Goal: Task Accomplishment & Management: Use online tool/utility

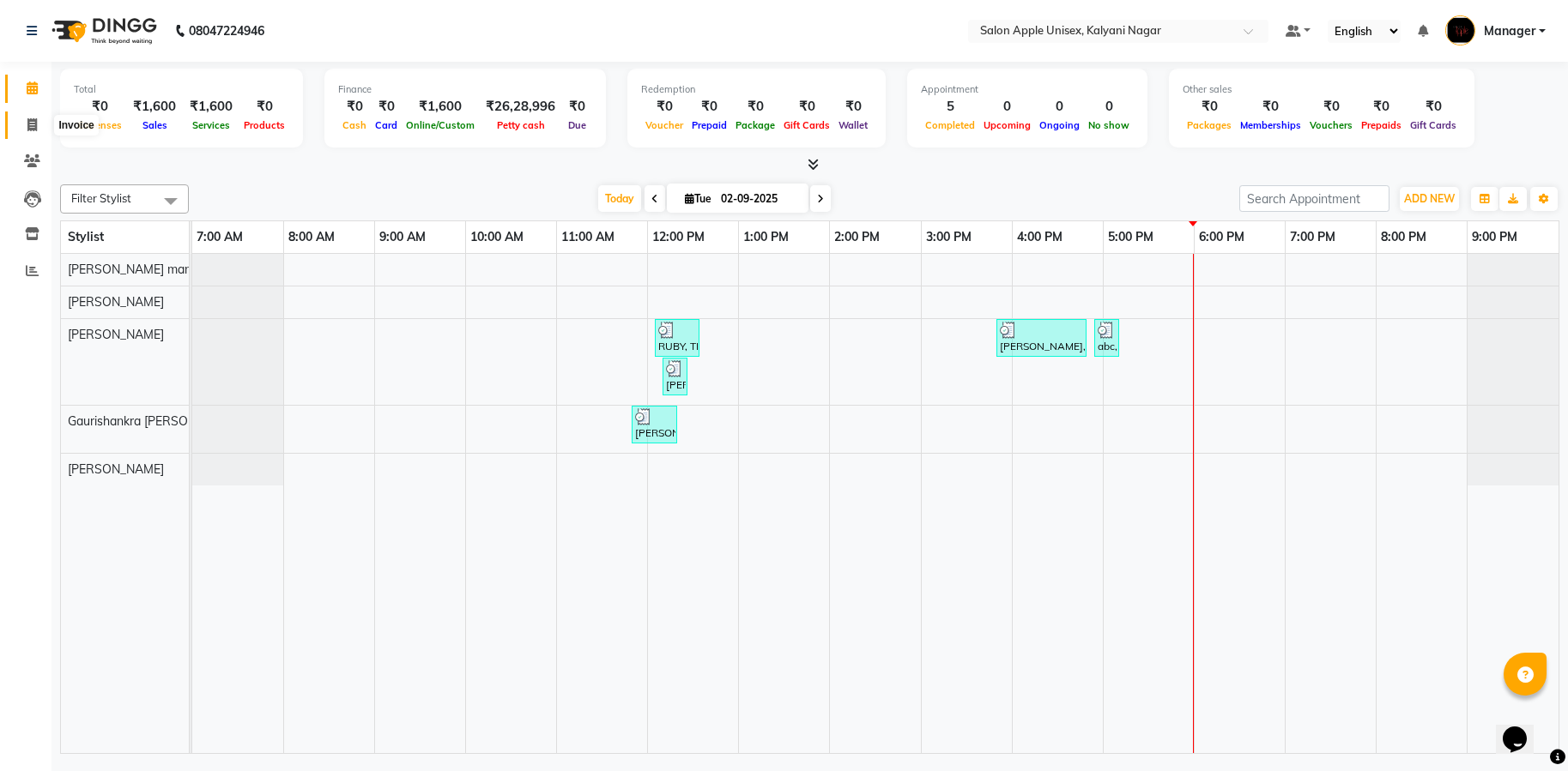
click at [26, 117] on span at bounding box center [32, 125] width 30 height 20
select select "119"
select select "service"
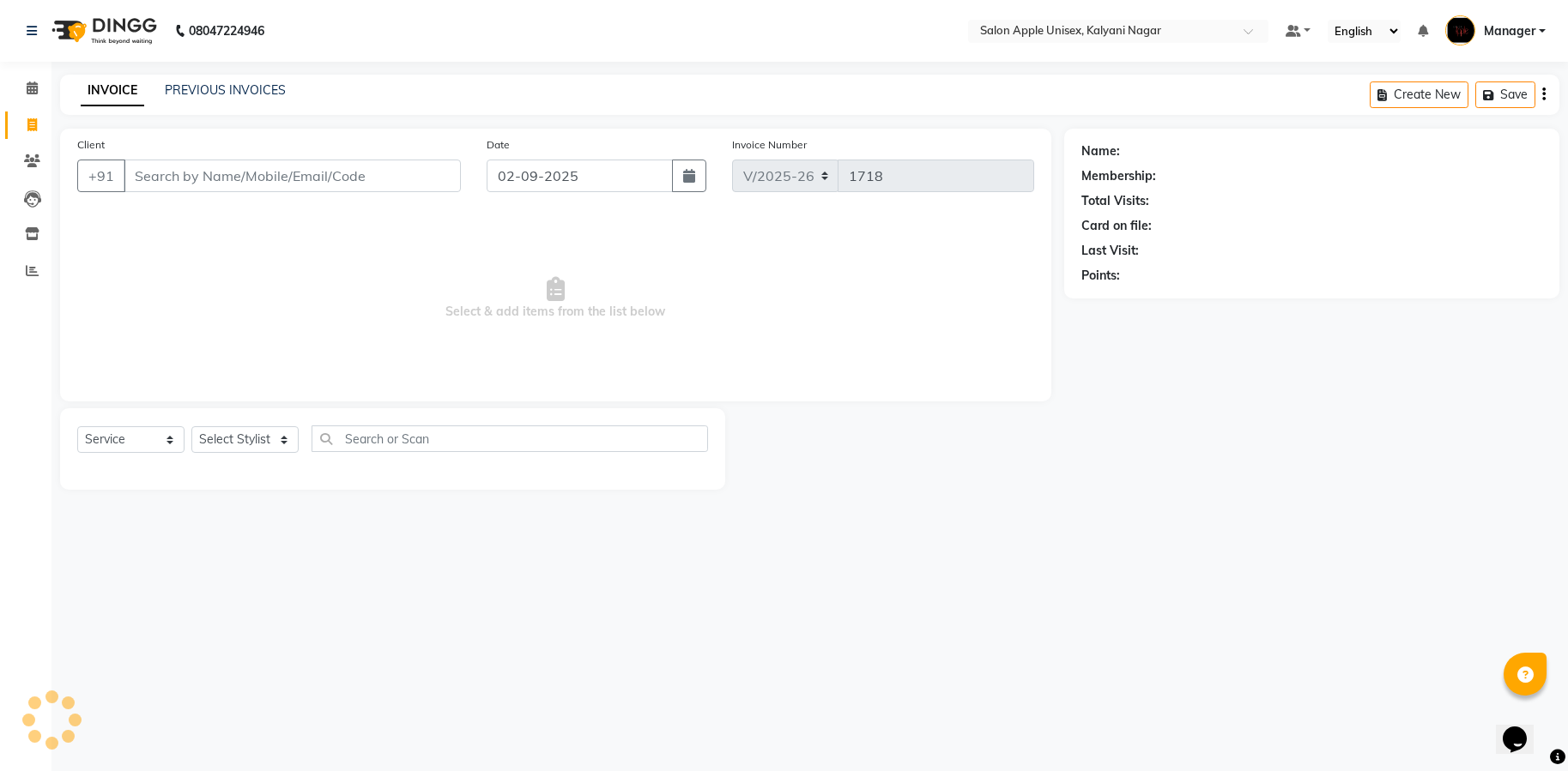
click at [306, 179] on input "Client" at bounding box center [292, 175] width 337 height 32
type input "7977472213"
click at [427, 170] on span "Add Client" at bounding box center [416, 176] width 68 height 18
select select "22"
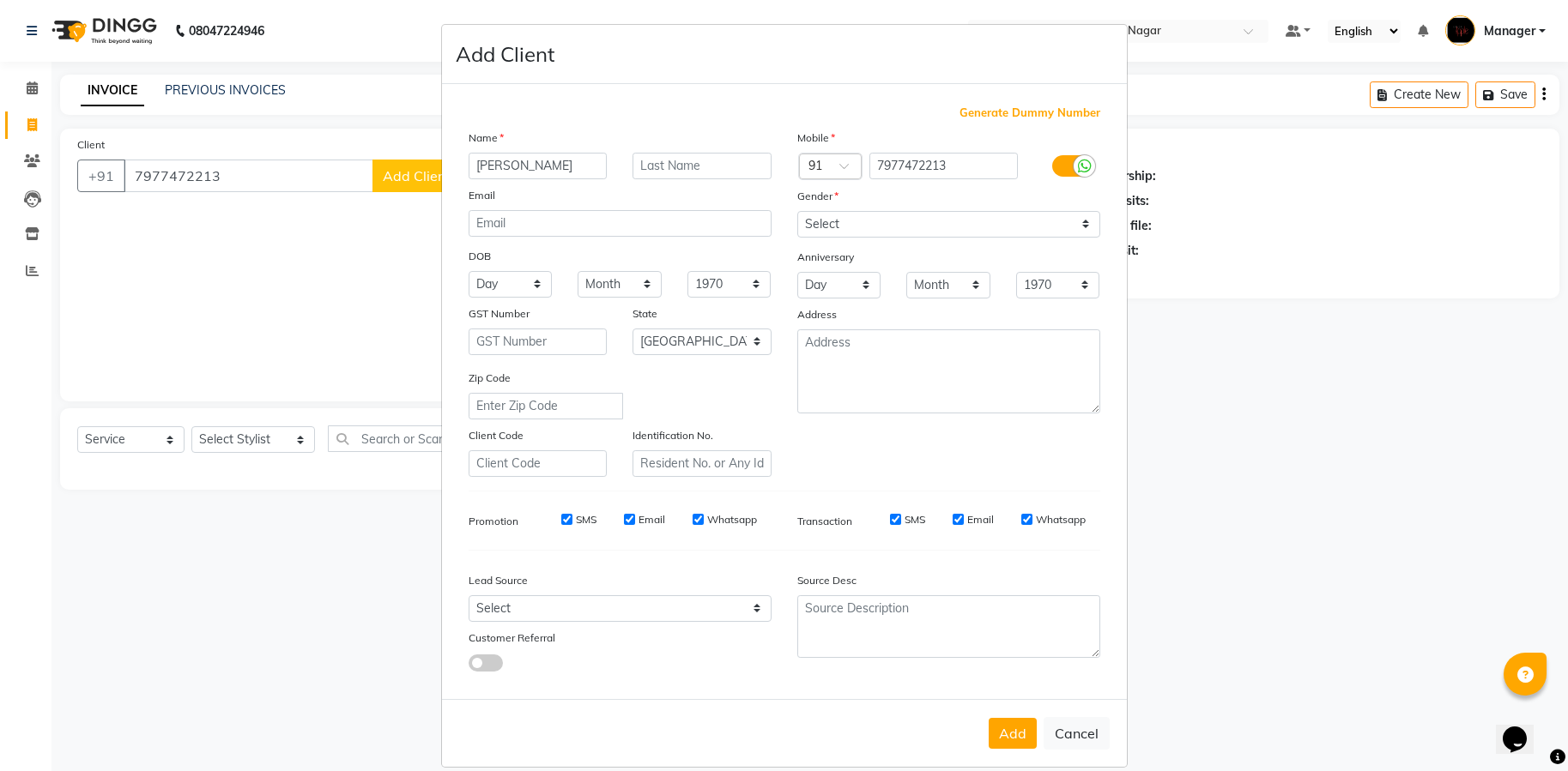
type input "[PERSON_NAME]"
click at [835, 225] on select "Select [DEMOGRAPHIC_DATA] [DEMOGRAPHIC_DATA] Other Prefer Not To Say" at bounding box center [949, 223] width 303 height 26
select select "[DEMOGRAPHIC_DATA]"
click at [798, 211] on select "Select [DEMOGRAPHIC_DATA] [DEMOGRAPHIC_DATA] Other Prefer Not To Say" at bounding box center [949, 223] width 303 height 26
click at [1012, 734] on button "Add" at bounding box center [1012, 734] width 48 height 31
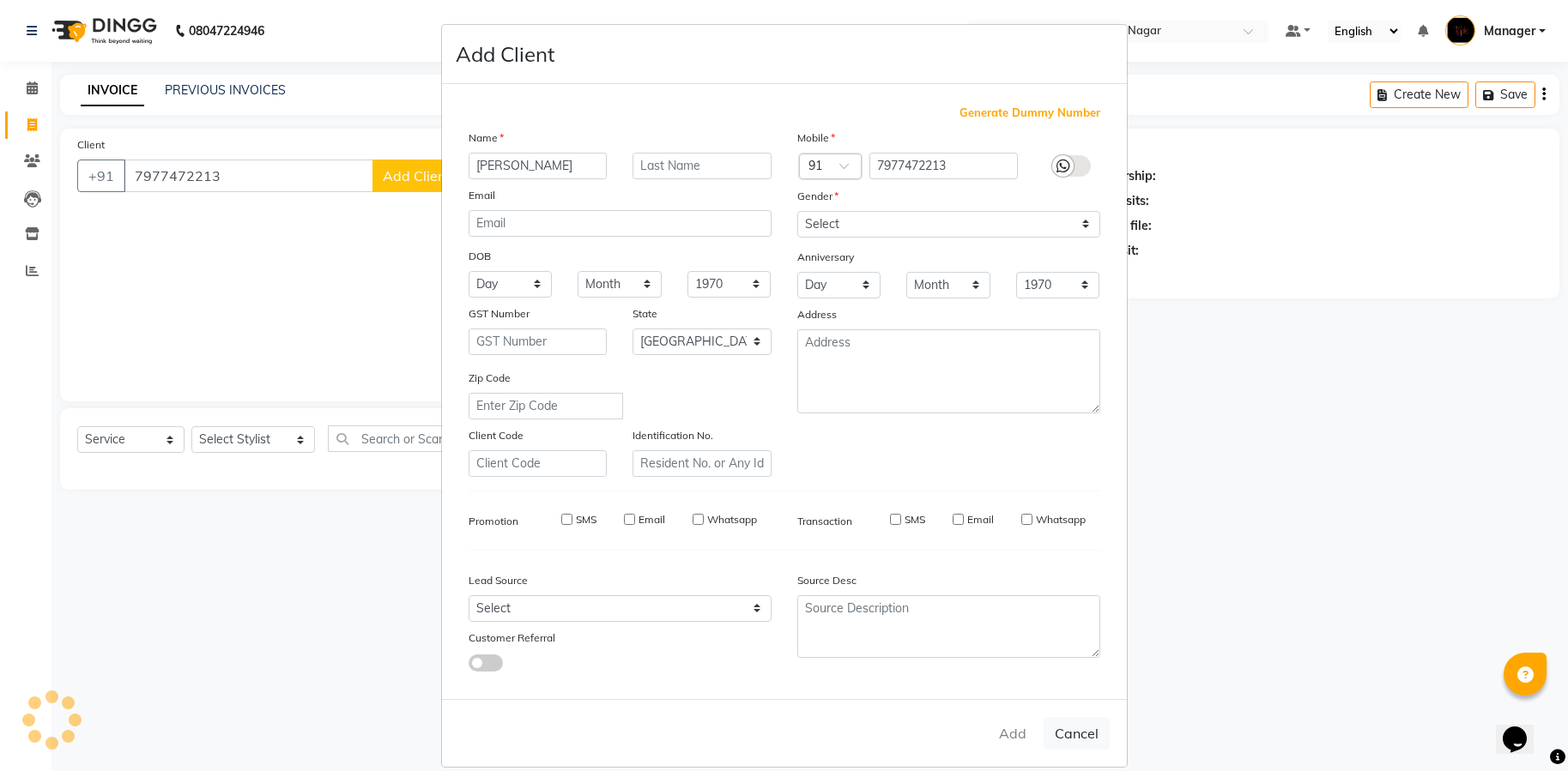
select select
select select "null"
select select
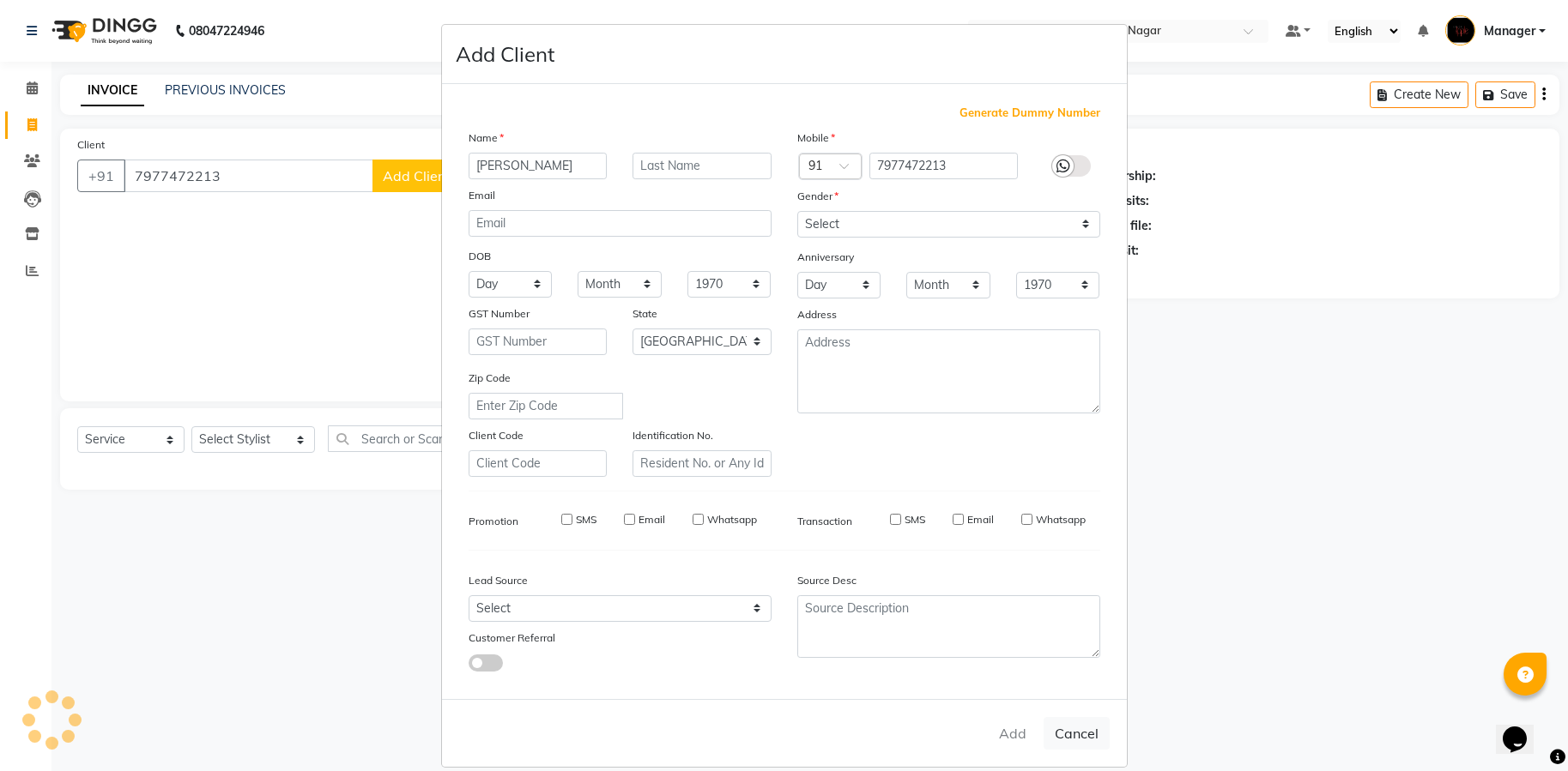
select select
checkbox input "false"
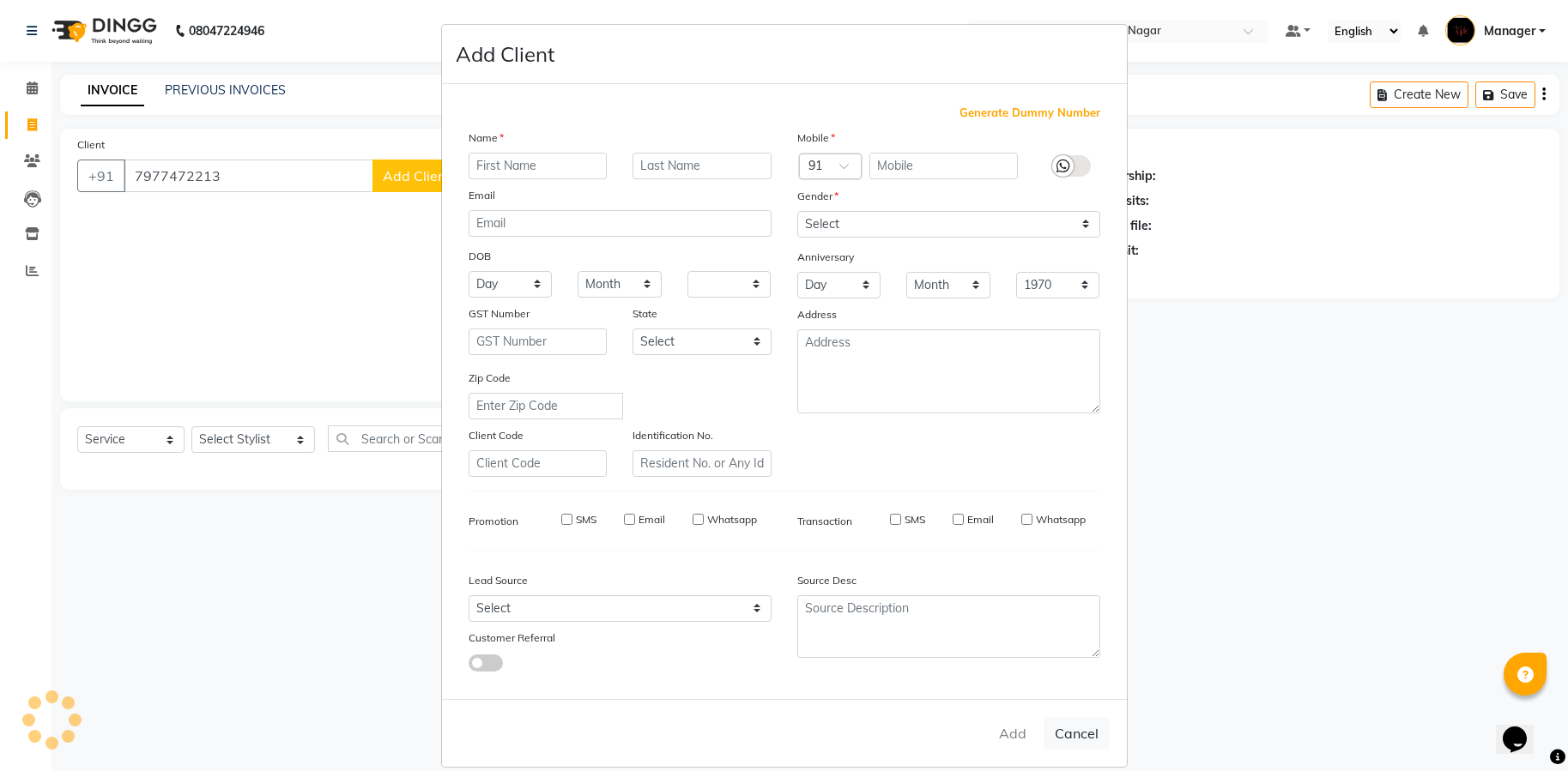
checkbox input "false"
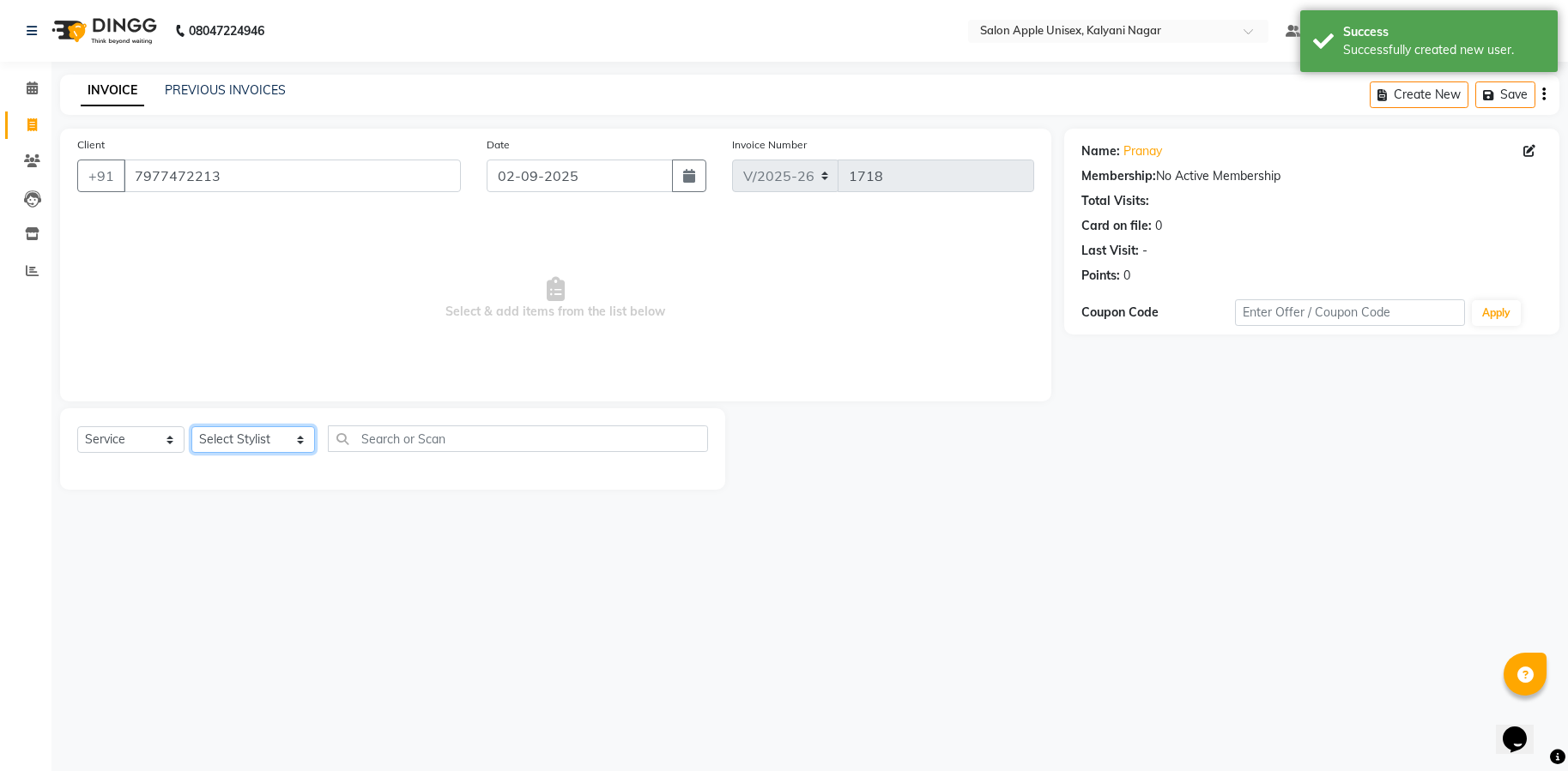
drag, startPoint x: 238, startPoint y: 429, endPoint x: 239, endPoint y: 452, distance: 23.0
click at [239, 441] on select "Select Stylist [PERSON_NAME] Gaurishankra [PERSON_NAME] (Owner) [PERSON_NAME] M…" at bounding box center [253, 439] width 123 height 26
select select "89816"
click at [191, 426] on select "Select Stylist [PERSON_NAME] Gaurishankra [PERSON_NAME] (Owner) [PERSON_NAME] M…" at bounding box center [253, 439] width 123 height 26
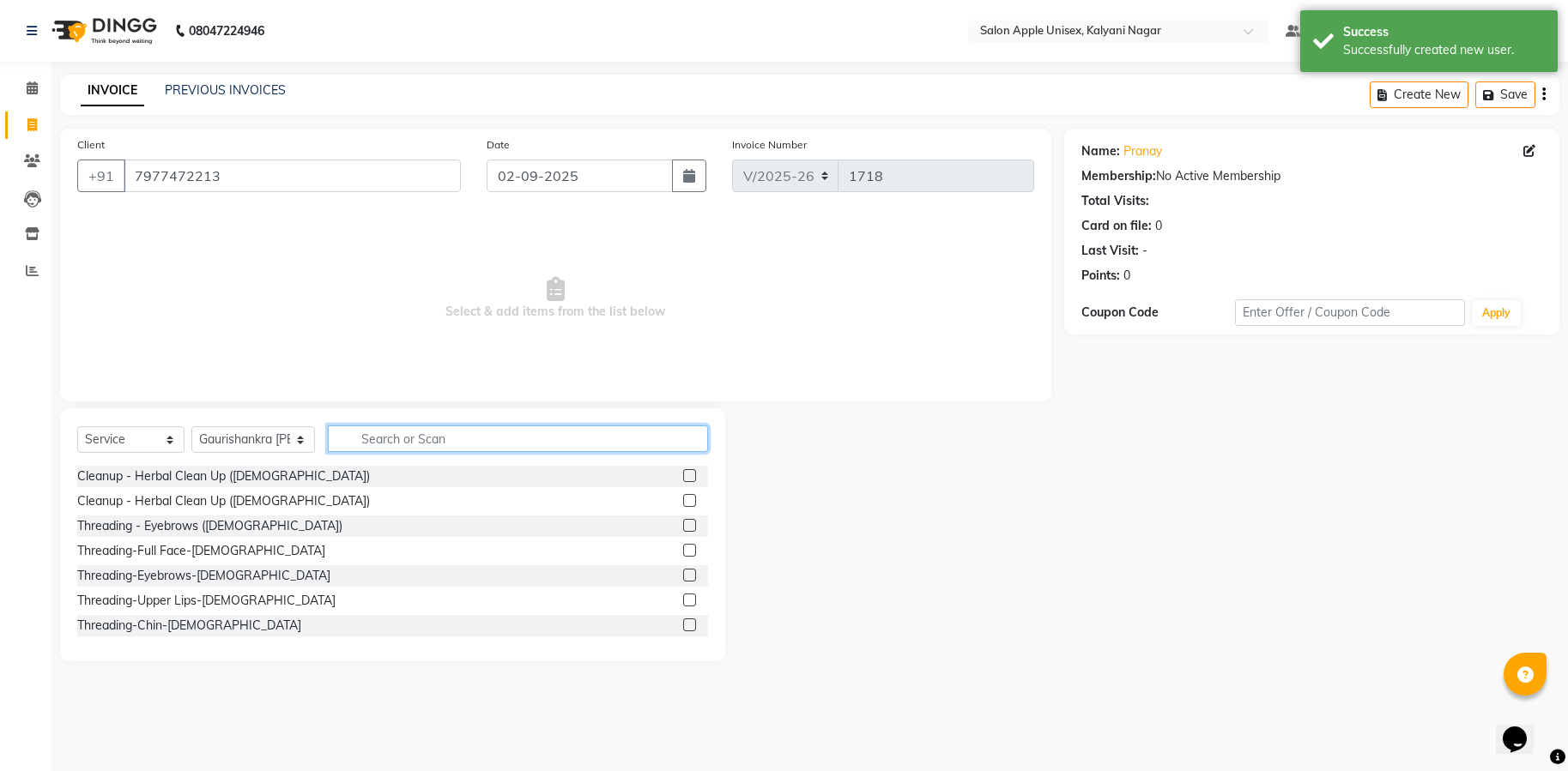
click at [447, 441] on input "text" at bounding box center [518, 438] width 380 height 26
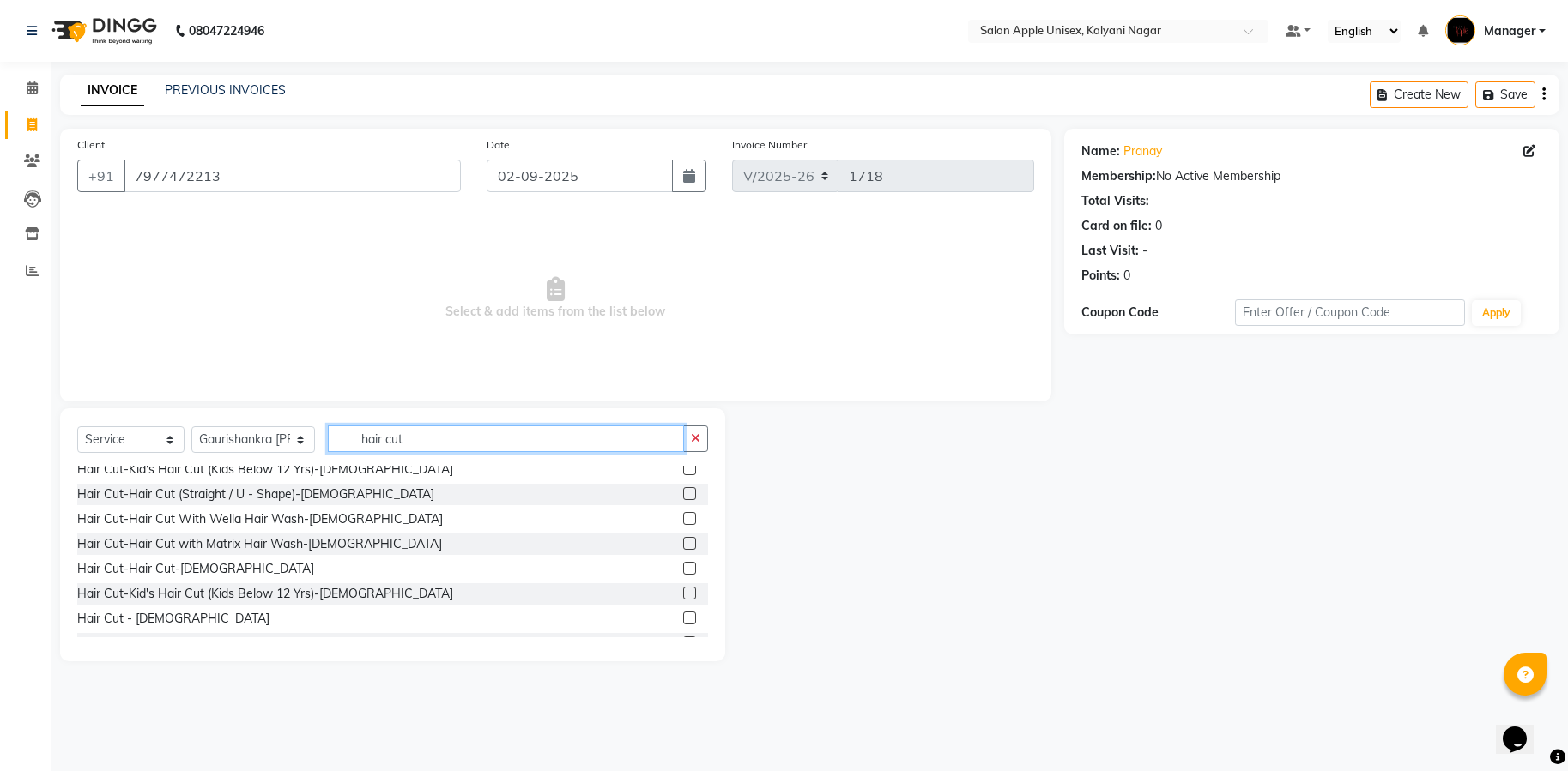
scroll to position [155, 0]
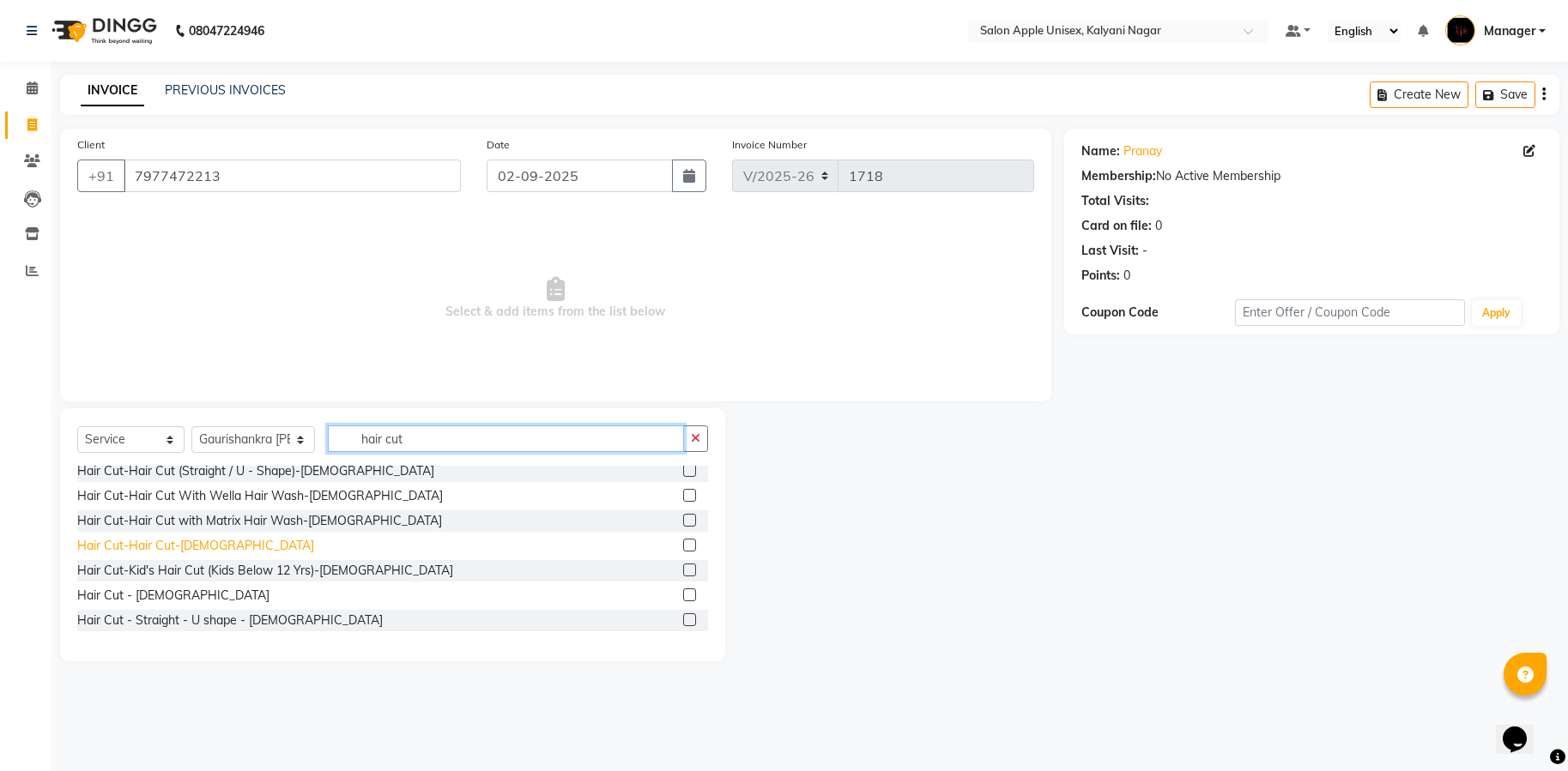
type input "hair cut"
click at [170, 540] on div "Hair Cut-Hair Cut-[DEMOGRAPHIC_DATA]" at bounding box center [196, 546] width 237 height 18
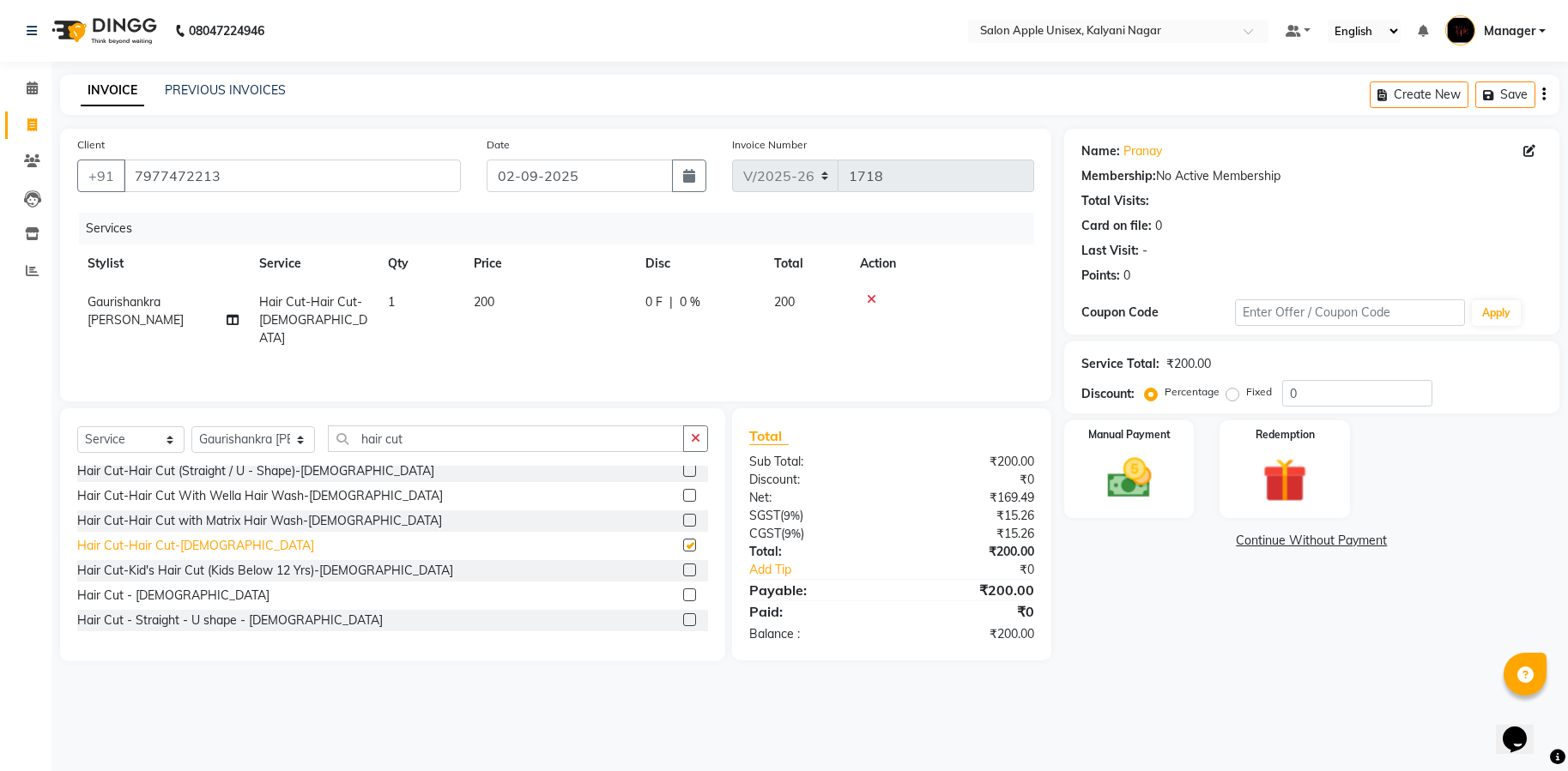
checkbox input "false"
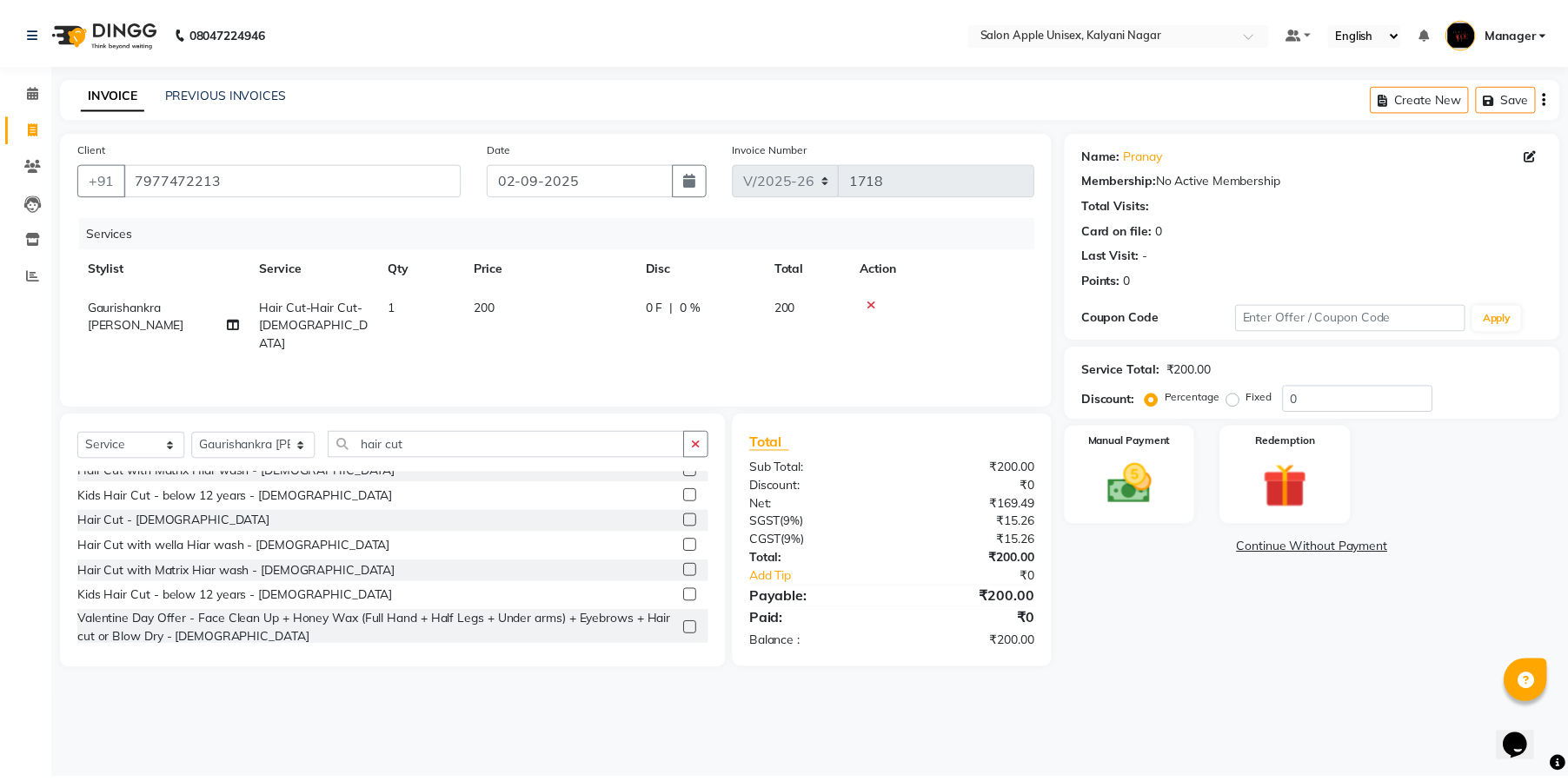
scroll to position [365, 0]
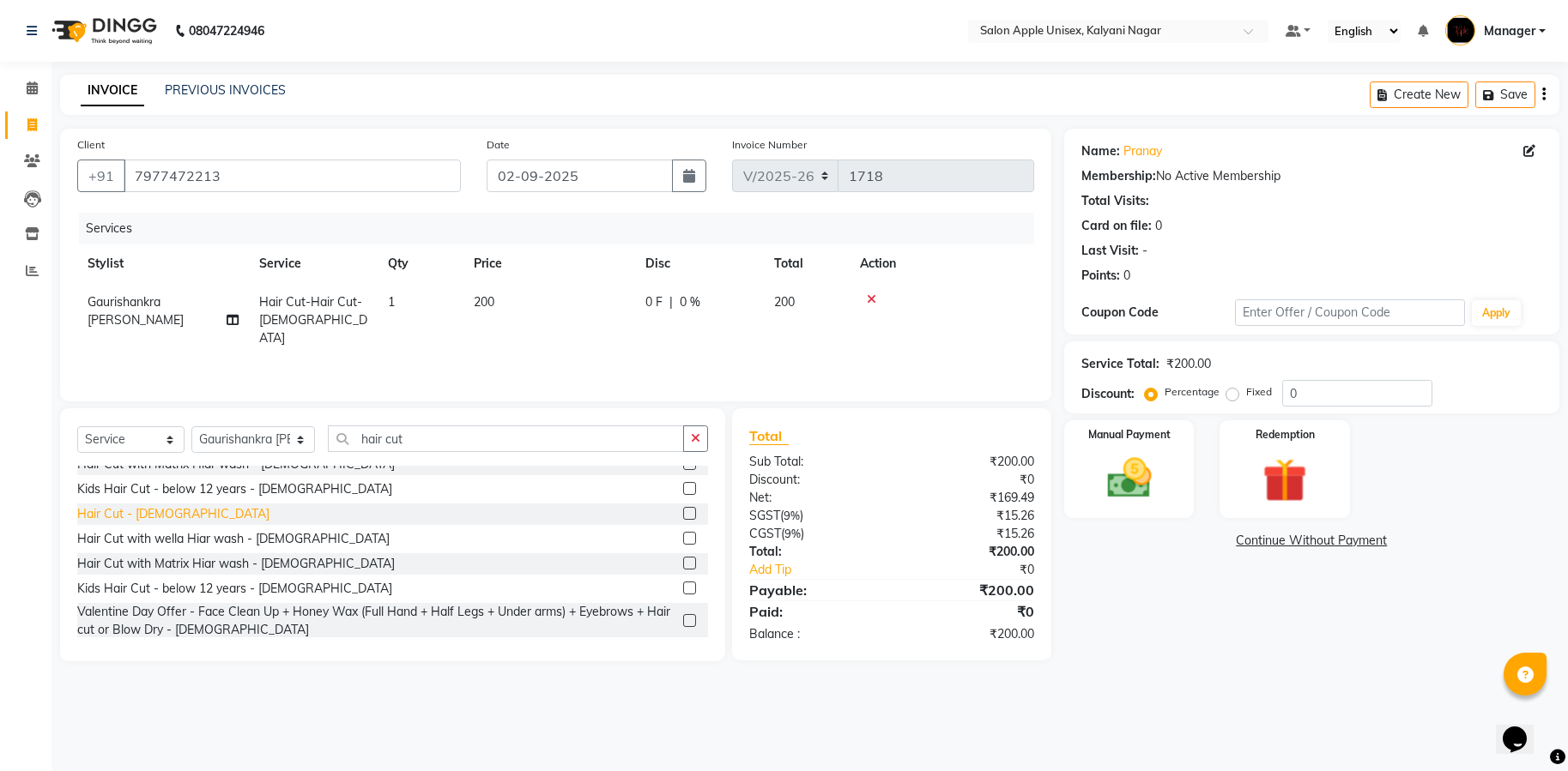
click at [149, 516] on div "Hair Cut - [DEMOGRAPHIC_DATA]" at bounding box center [173, 514] width 192 height 18
checkbox input "false"
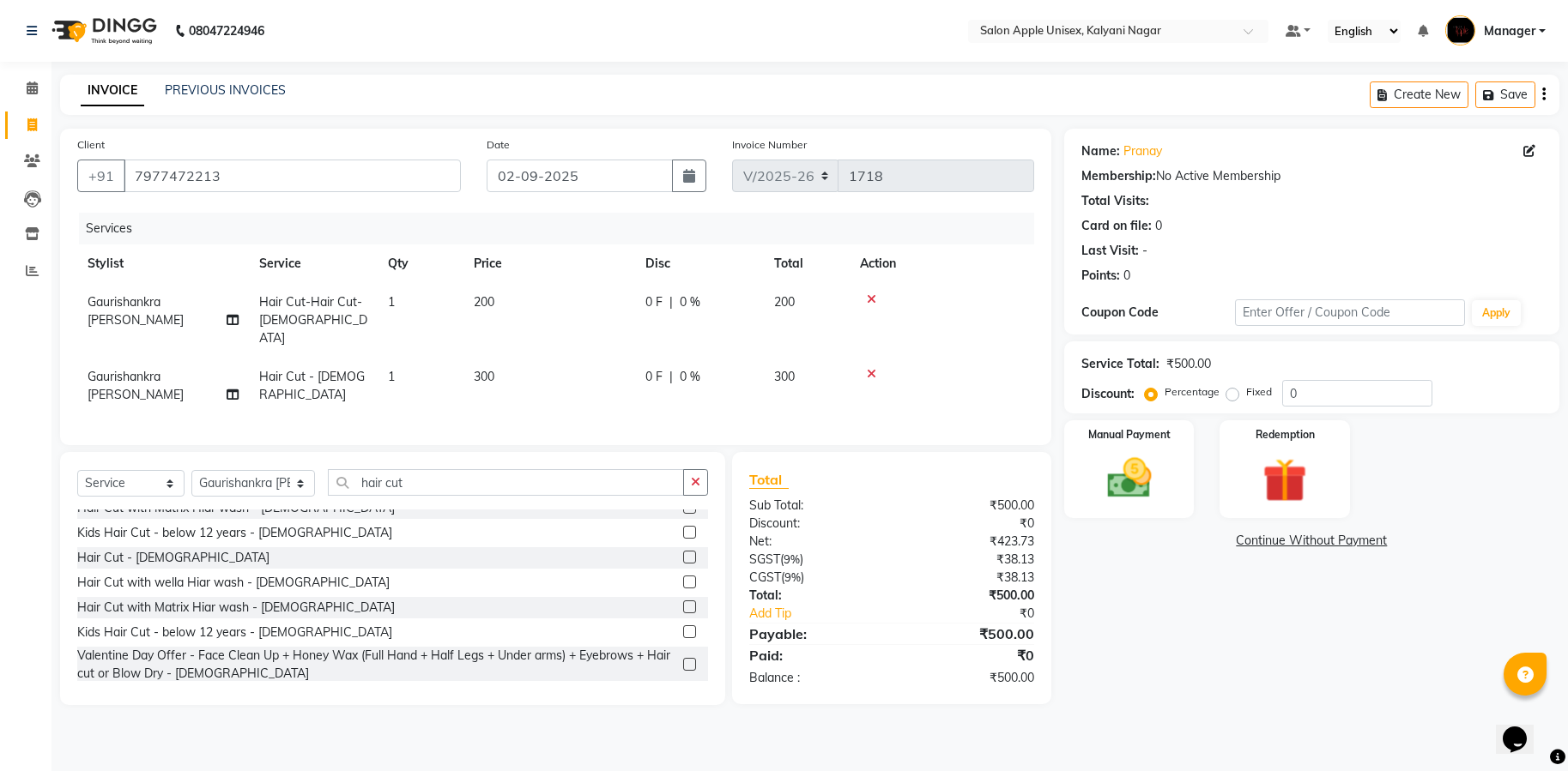
click at [870, 299] on icon at bounding box center [872, 300] width 10 height 12
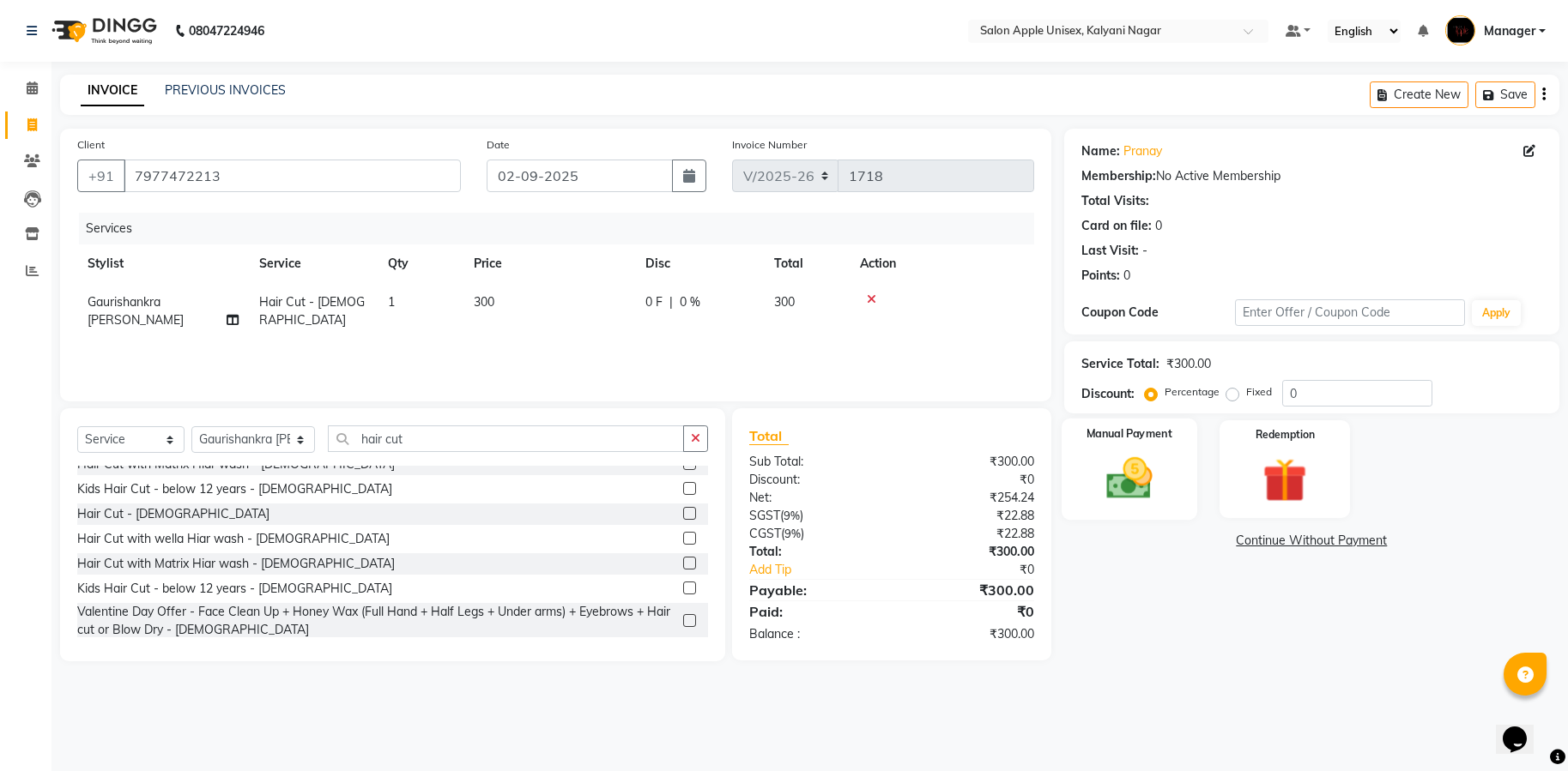
click at [1126, 469] on img at bounding box center [1129, 479] width 74 height 53
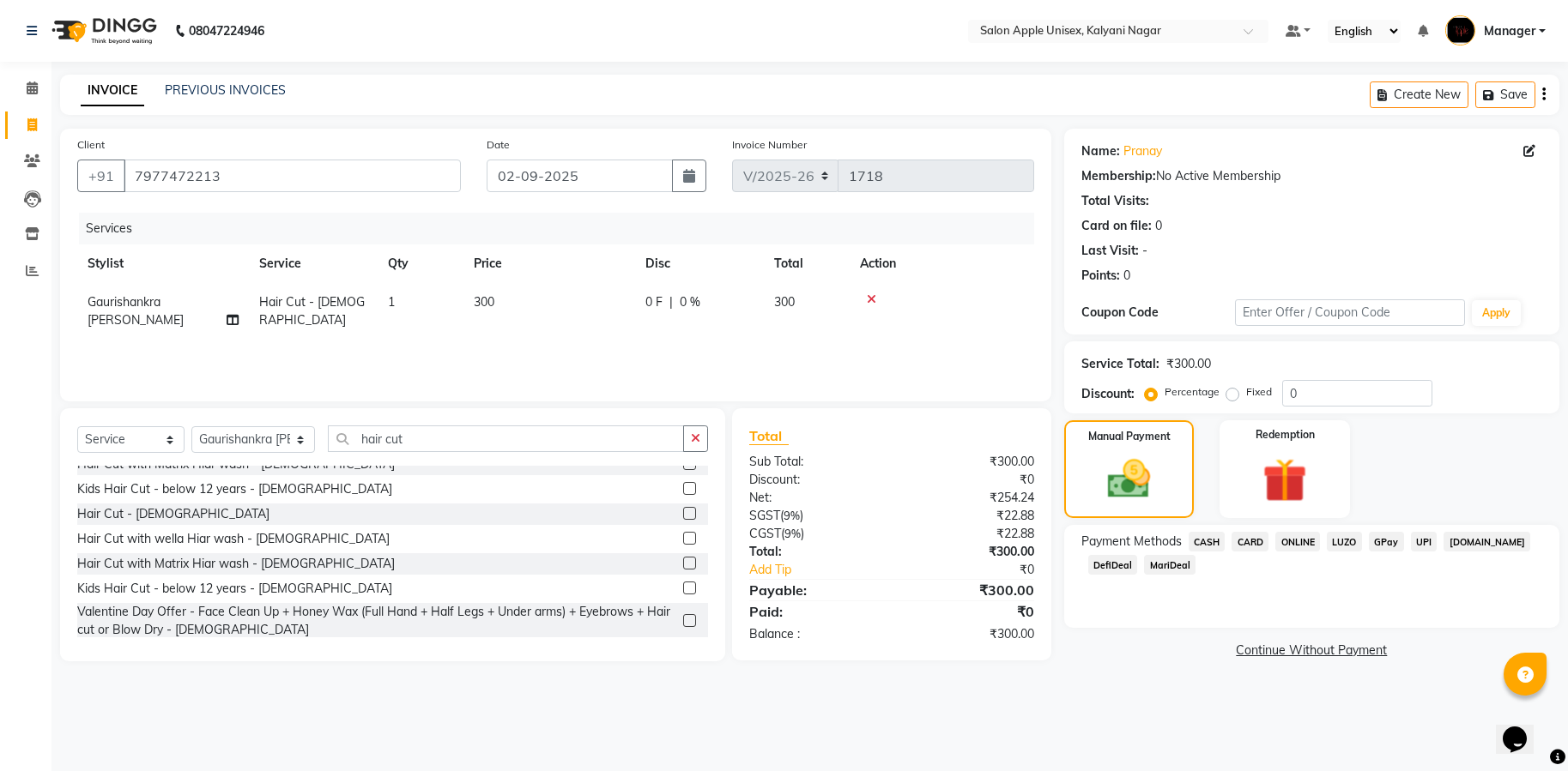
click at [1293, 542] on span "ONLINE" at bounding box center [1298, 542] width 45 height 20
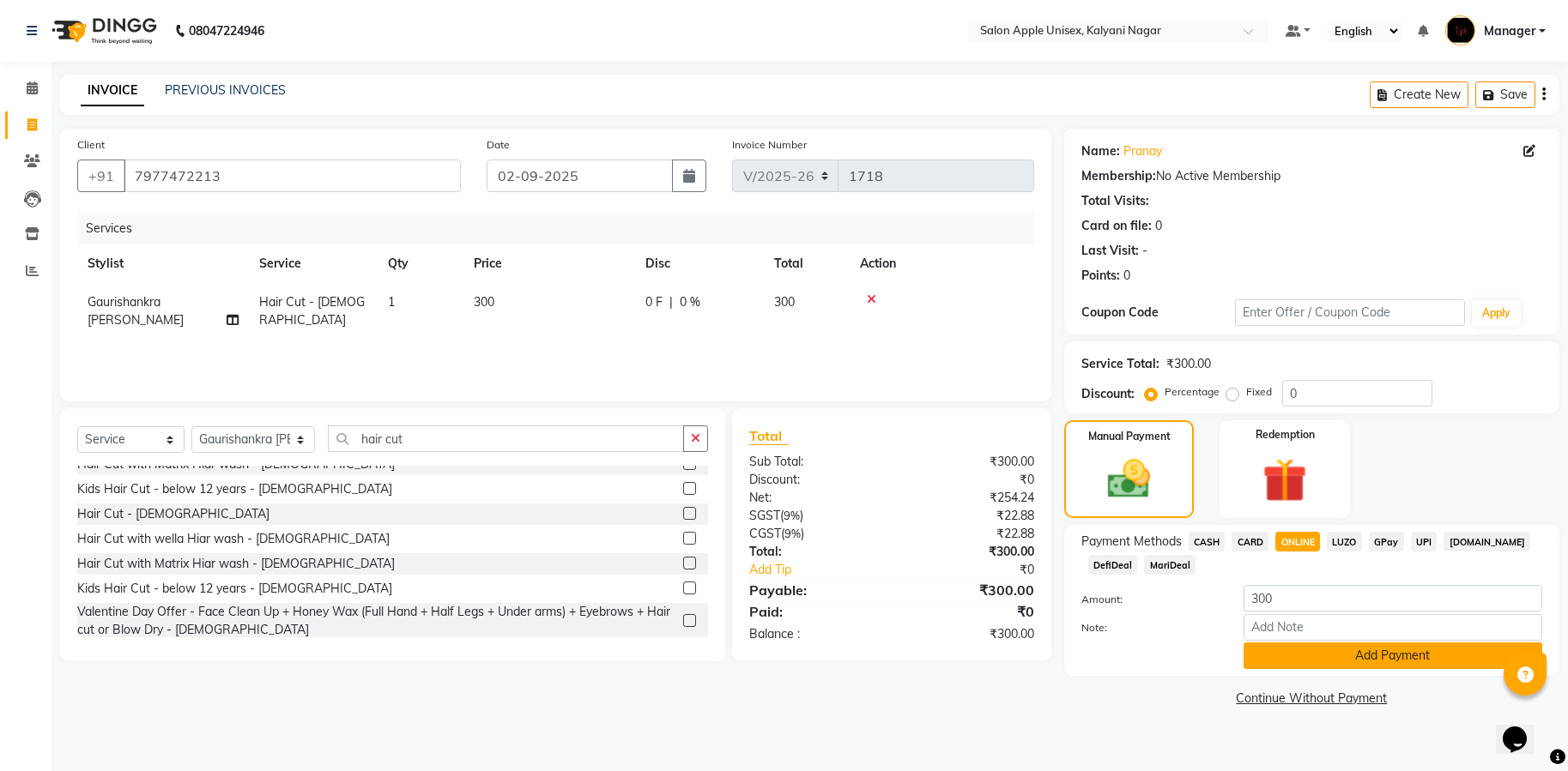
click at [1311, 662] on button "Add Payment" at bounding box center [1393, 655] width 299 height 26
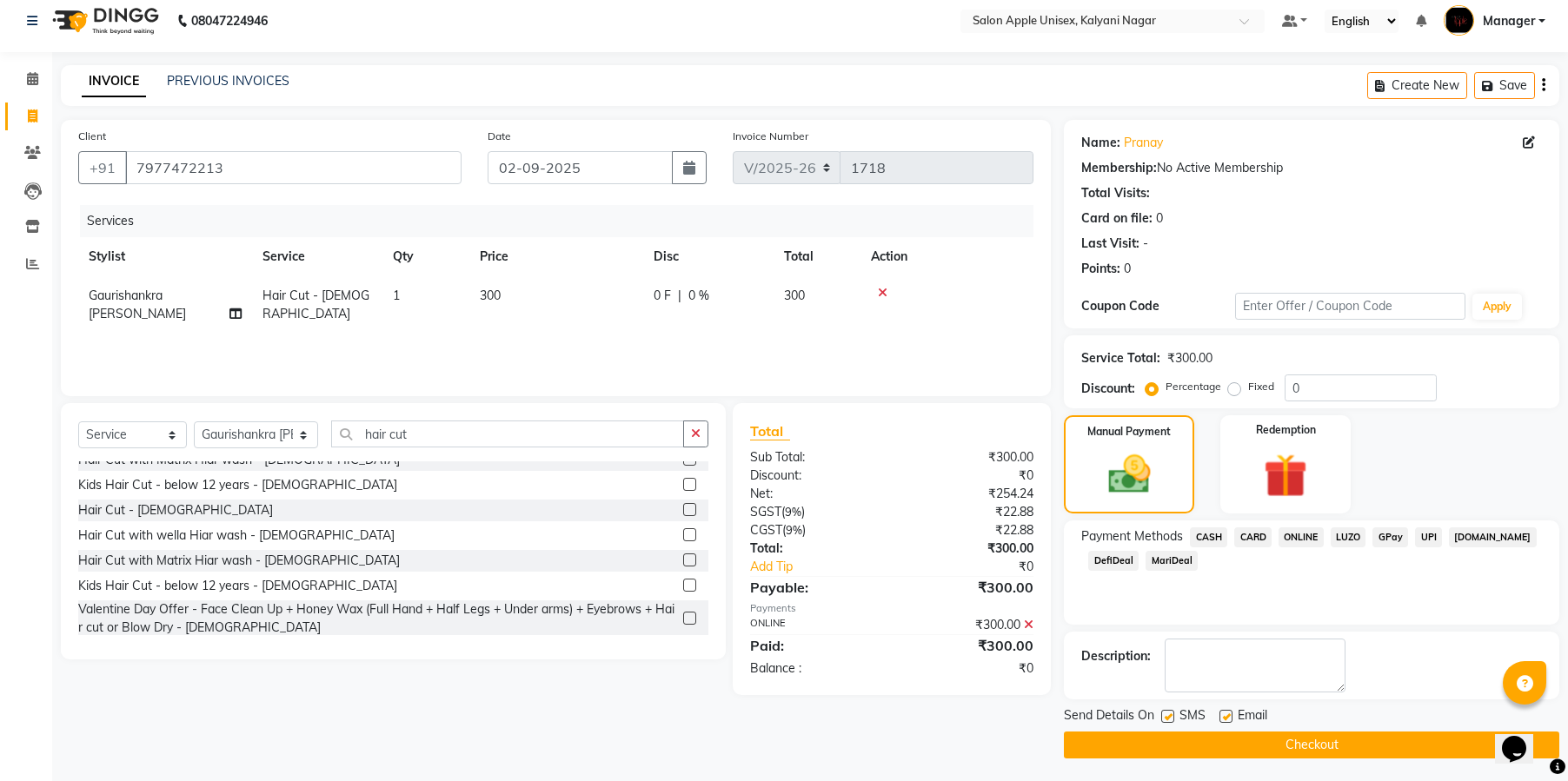
scroll to position [14, 0]
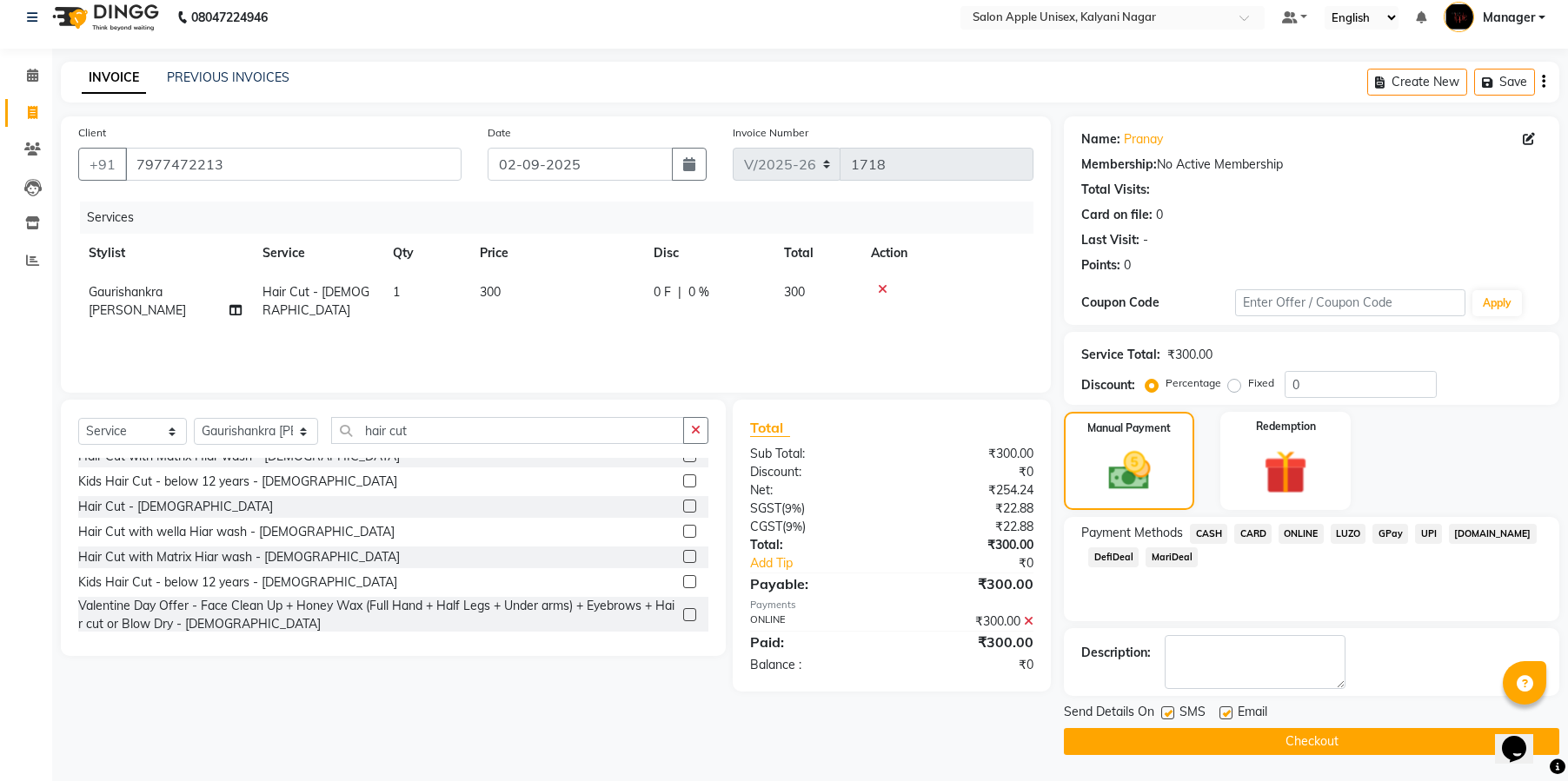
click at [1352, 742] on button "Checkout" at bounding box center [1311, 741] width 495 height 27
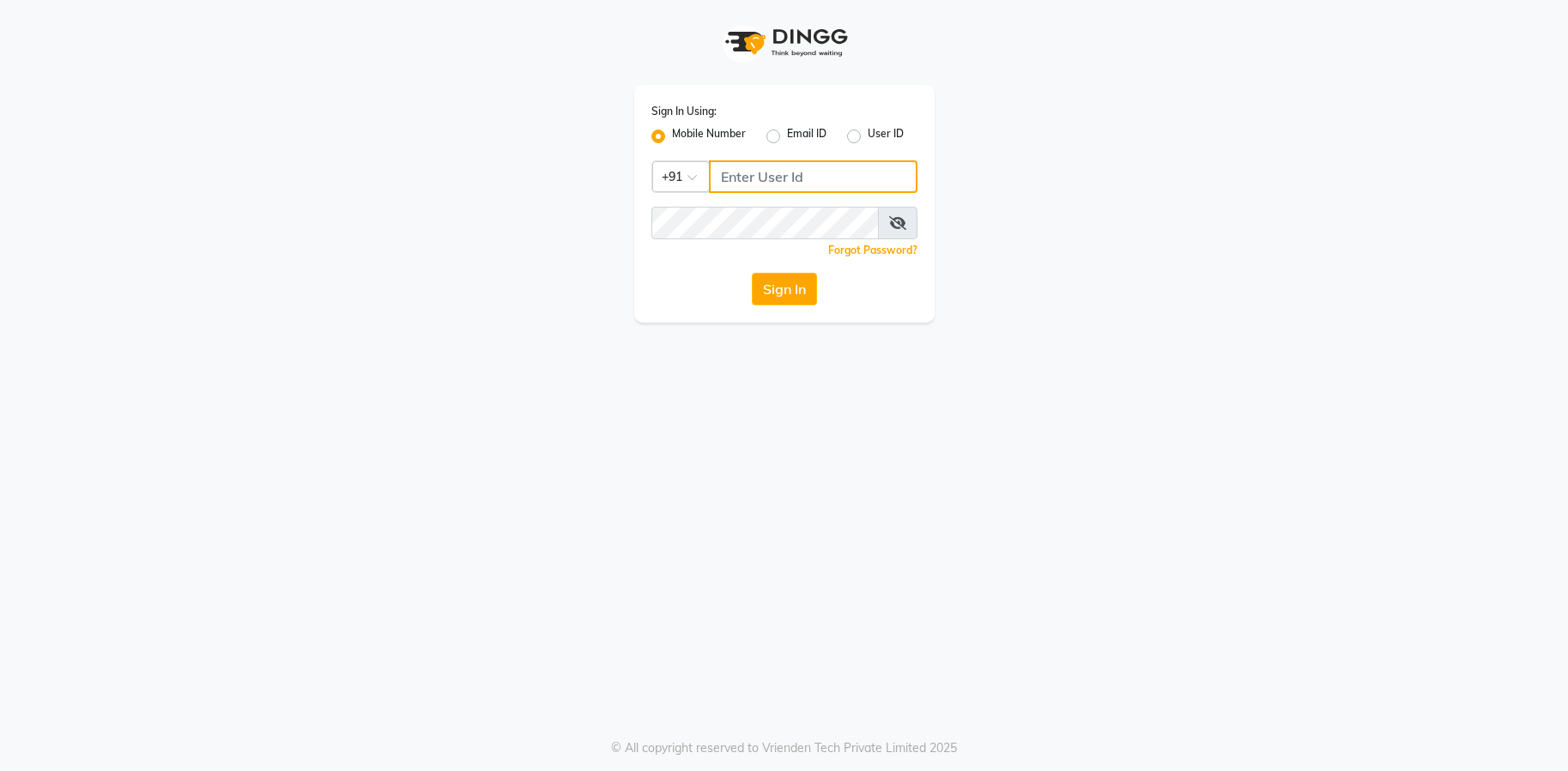
type input "9082053531"
click at [771, 310] on div "Sign In Using: Mobile Number Email ID User ID Country Code × [PHONE_NUMBER] Rem…" at bounding box center [784, 204] width 301 height 238
click at [771, 305] on button "Sign In" at bounding box center [784, 289] width 66 height 32
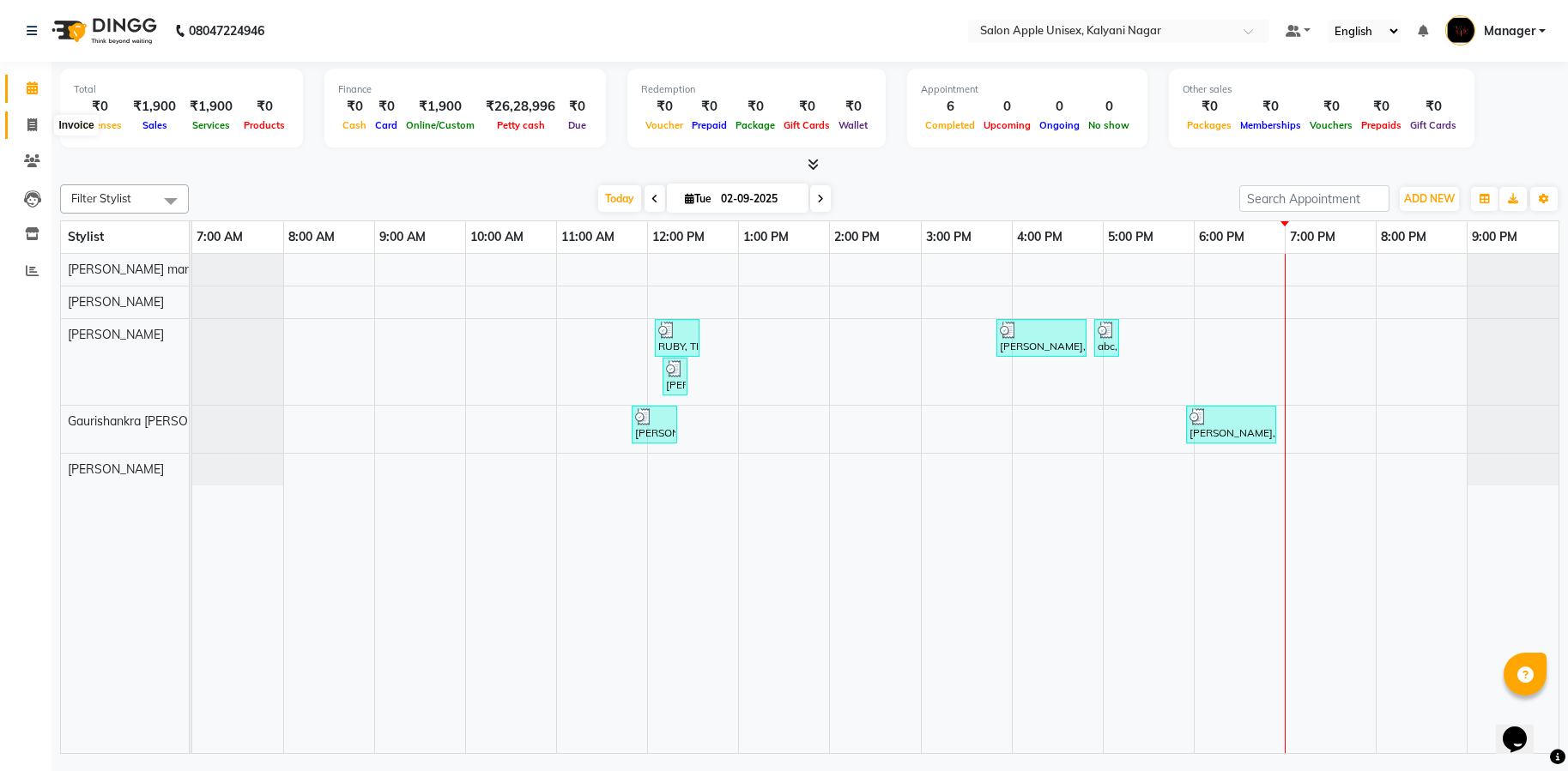
click at [31, 129] on icon at bounding box center [32, 124] width 10 height 13
select select "119"
select select "service"
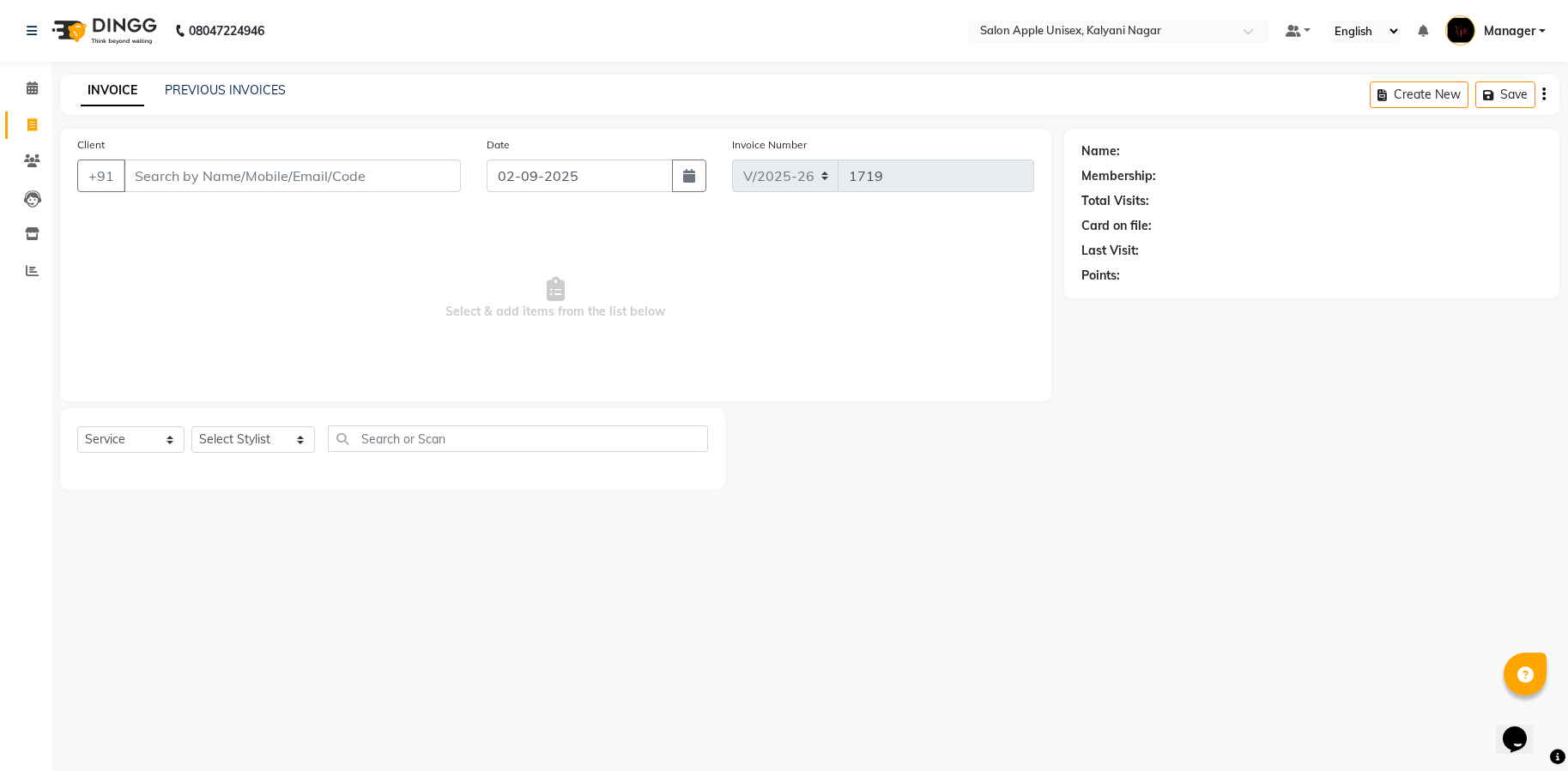
click at [359, 183] on input "Client" at bounding box center [292, 175] width 337 height 32
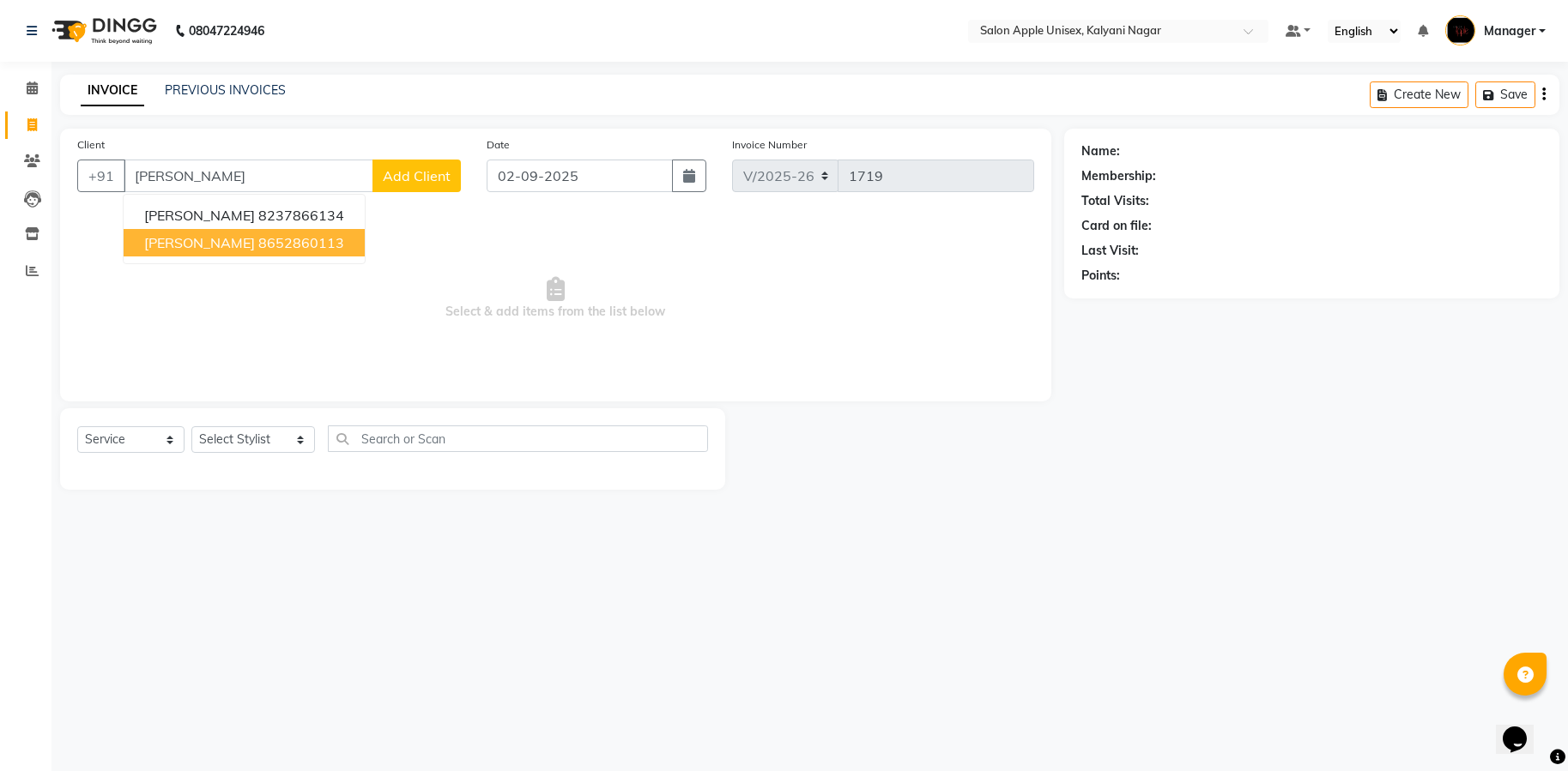
click at [259, 239] on ngb-highlight "8652860113" at bounding box center [302, 243] width 86 height 18
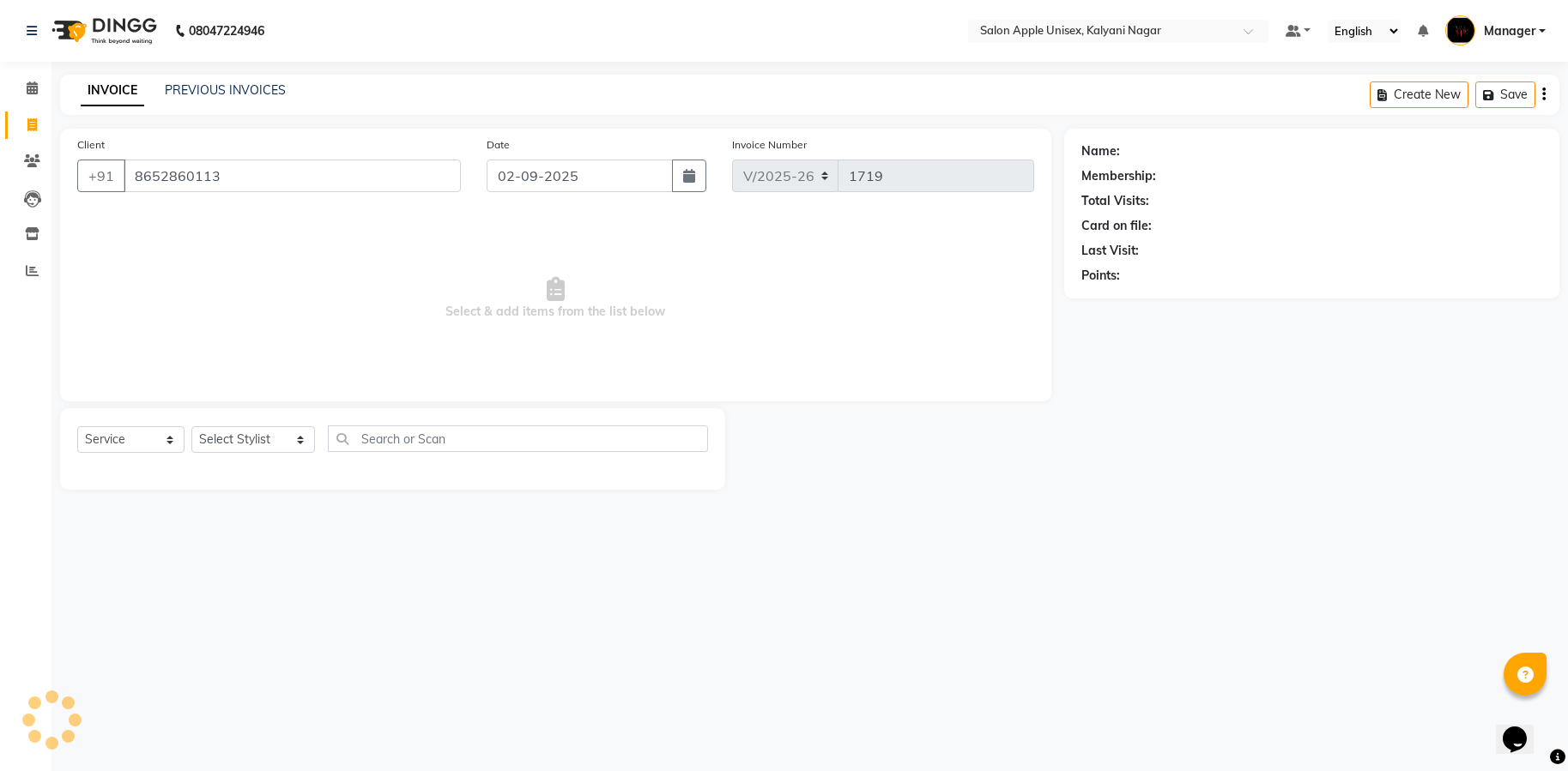
type input "8652860113"
select select "1: Object"
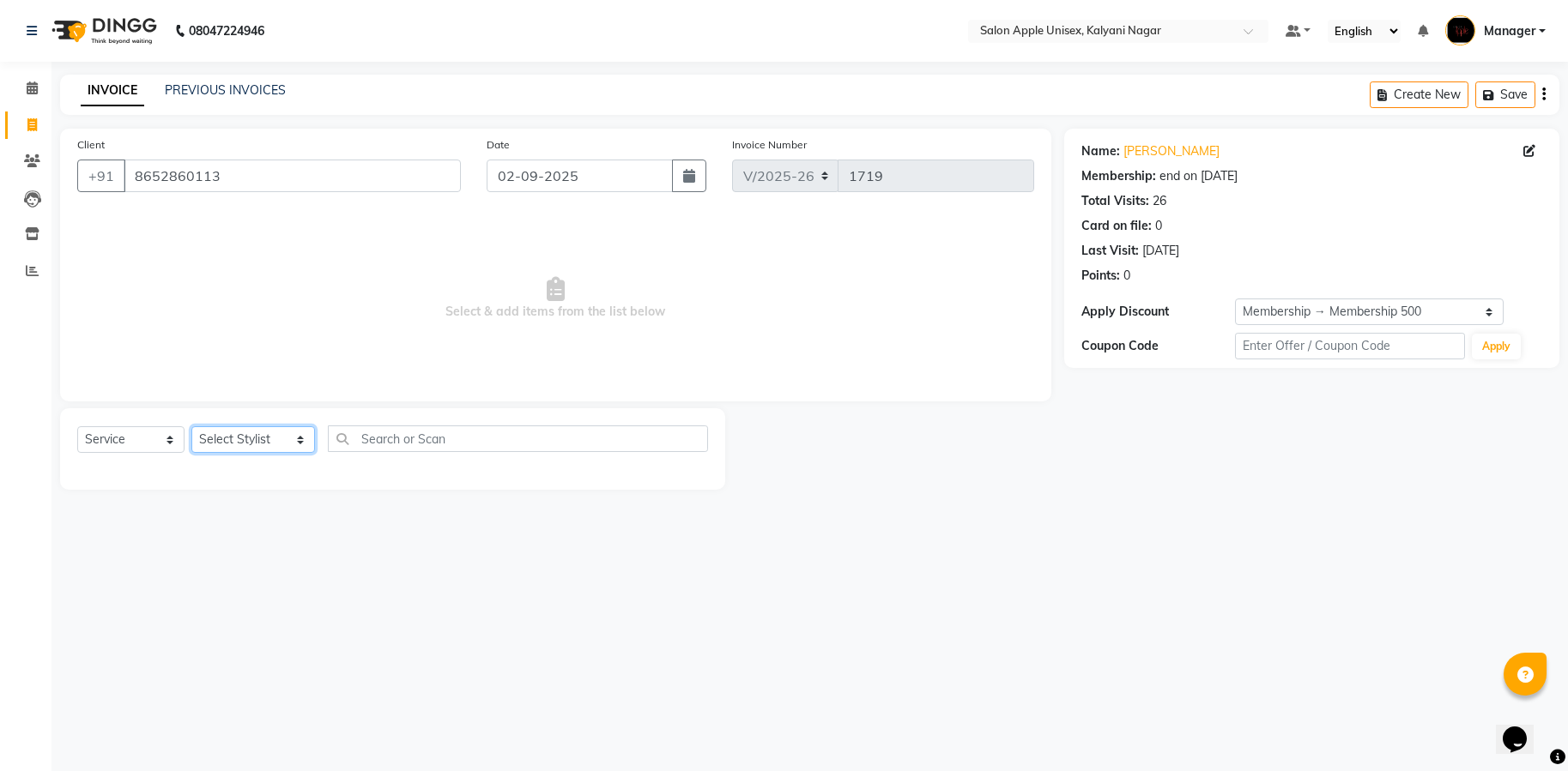
drag, startPoint x: 272, startPoint y: 433, endPoint x: 270, endPoint y: 425, distance: 8.2
click at [272, 433] on select "Select Stylist [PERSON_NAME] Gaurishankra [PERSON_NAME] (Owner) [PERSON_NAME] M…" at bounding box center [253, 439] width 123 height 26
select select "89815"
click at [191, 426] on select "Select Stylist [PERSON_NAME] Gaurishankra [PERSON_NAME] (Owner) [PERSON_NAME] M…" at bounding box center [253, 439] width 123 height 26
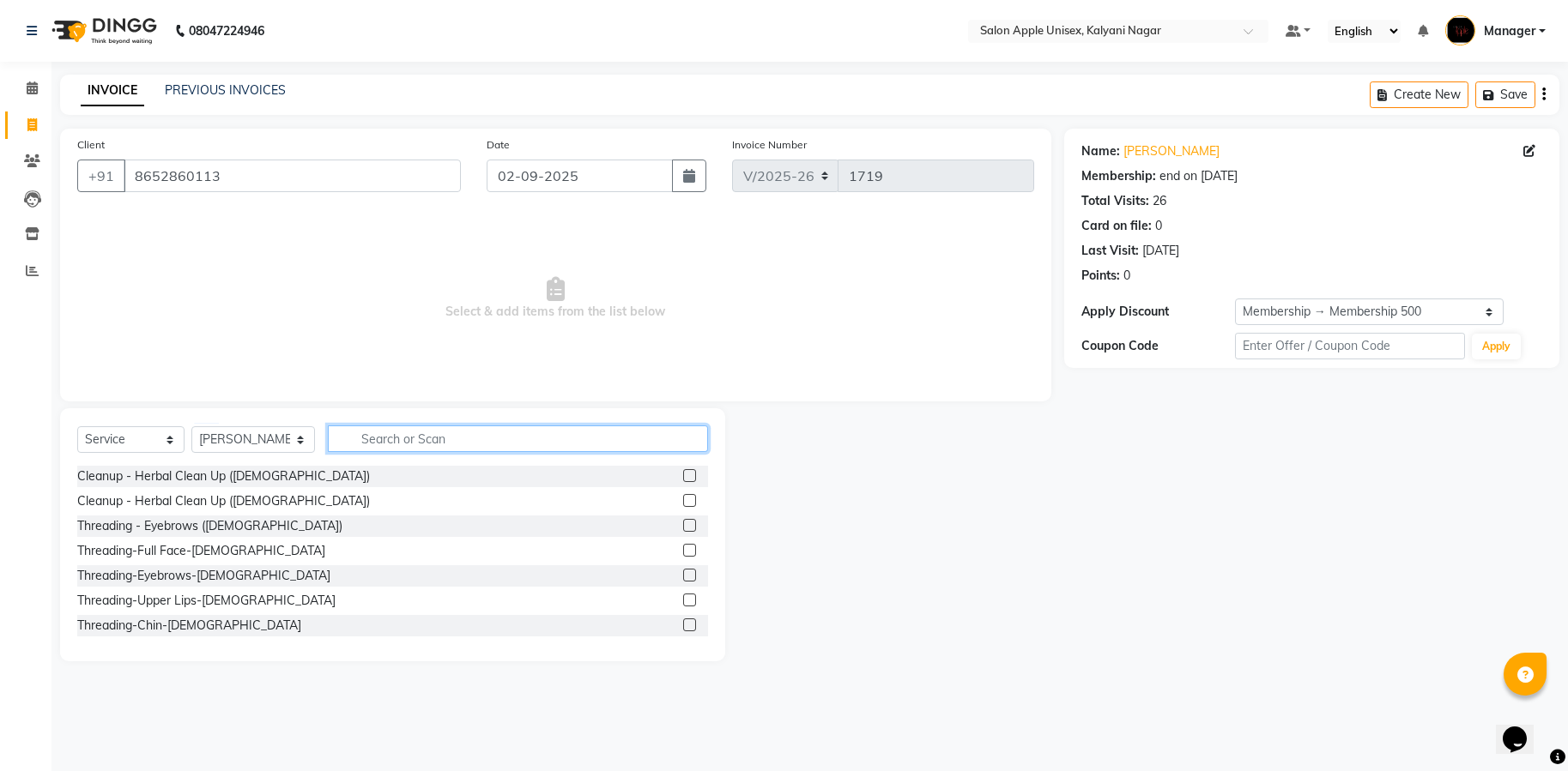
click at [435, 428] on input "text" at bounding box center [518, 438] width 380 height 26
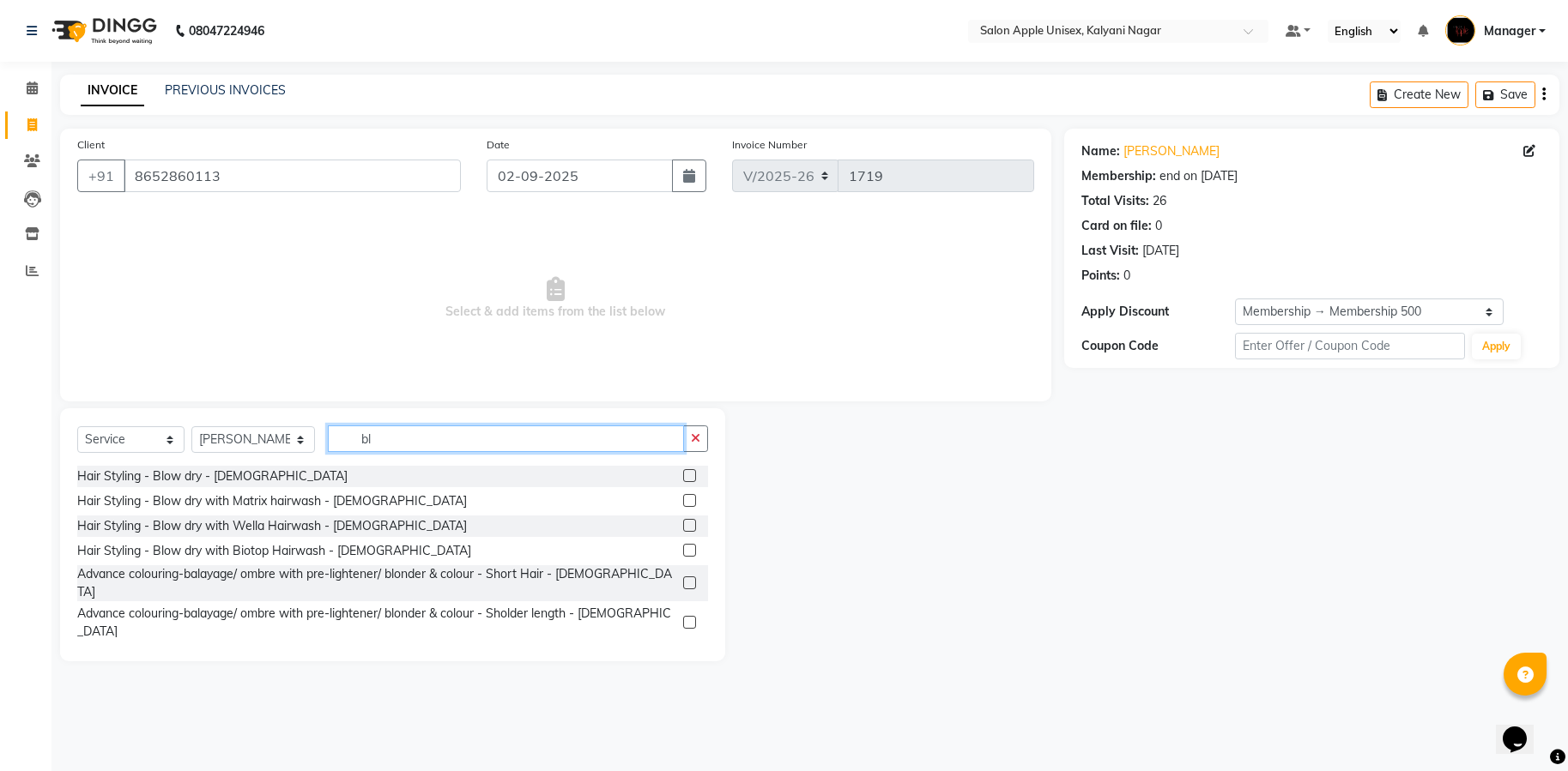
type input "b"
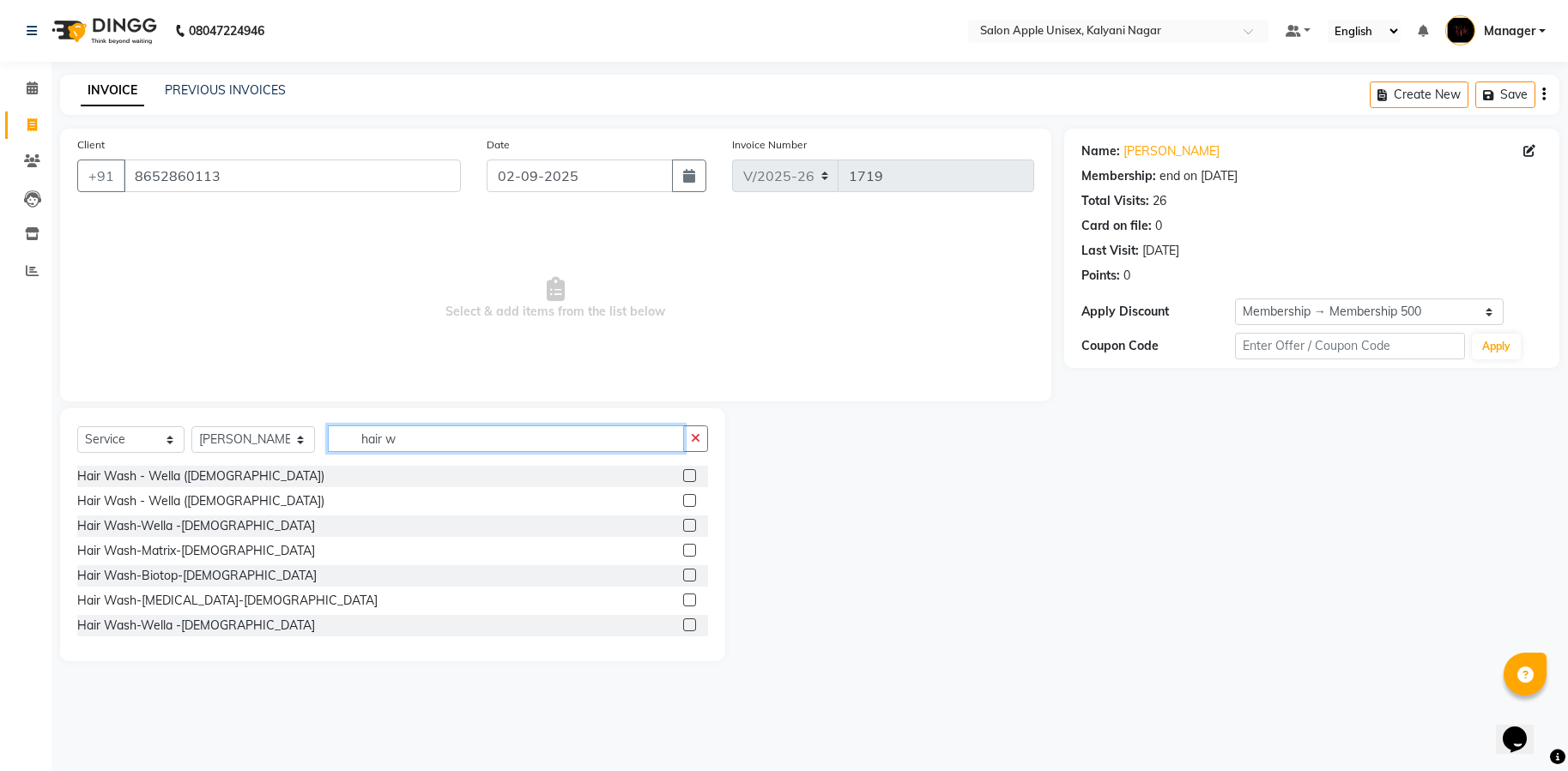
scroll to position [128, 0]
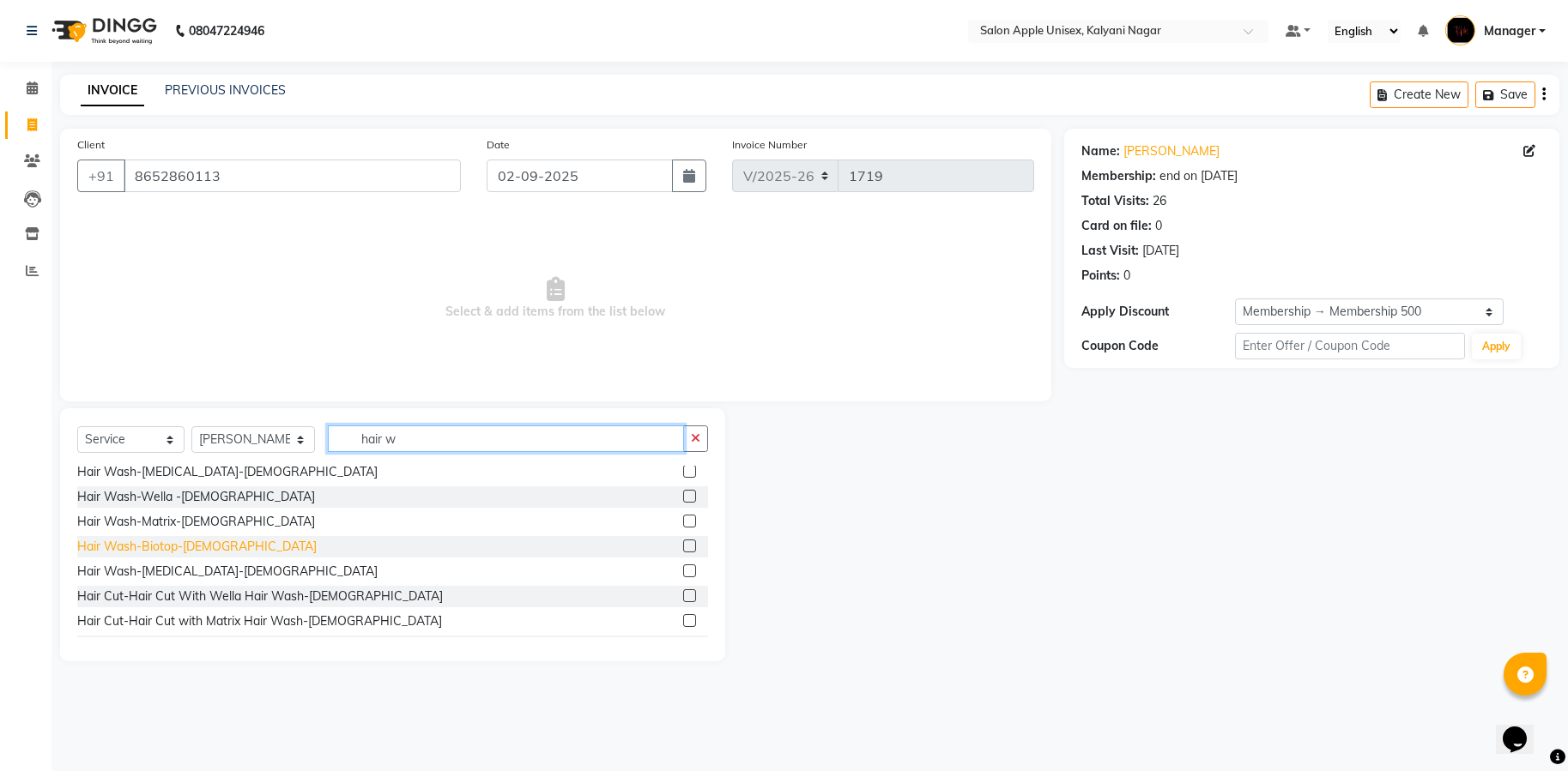
type input "hair w"
click at [154, 551] on div "Hair Wash-Biotop-[DEMOGRAPHIC_DATA]" at bounding box center [197, 547] width 239 height 18
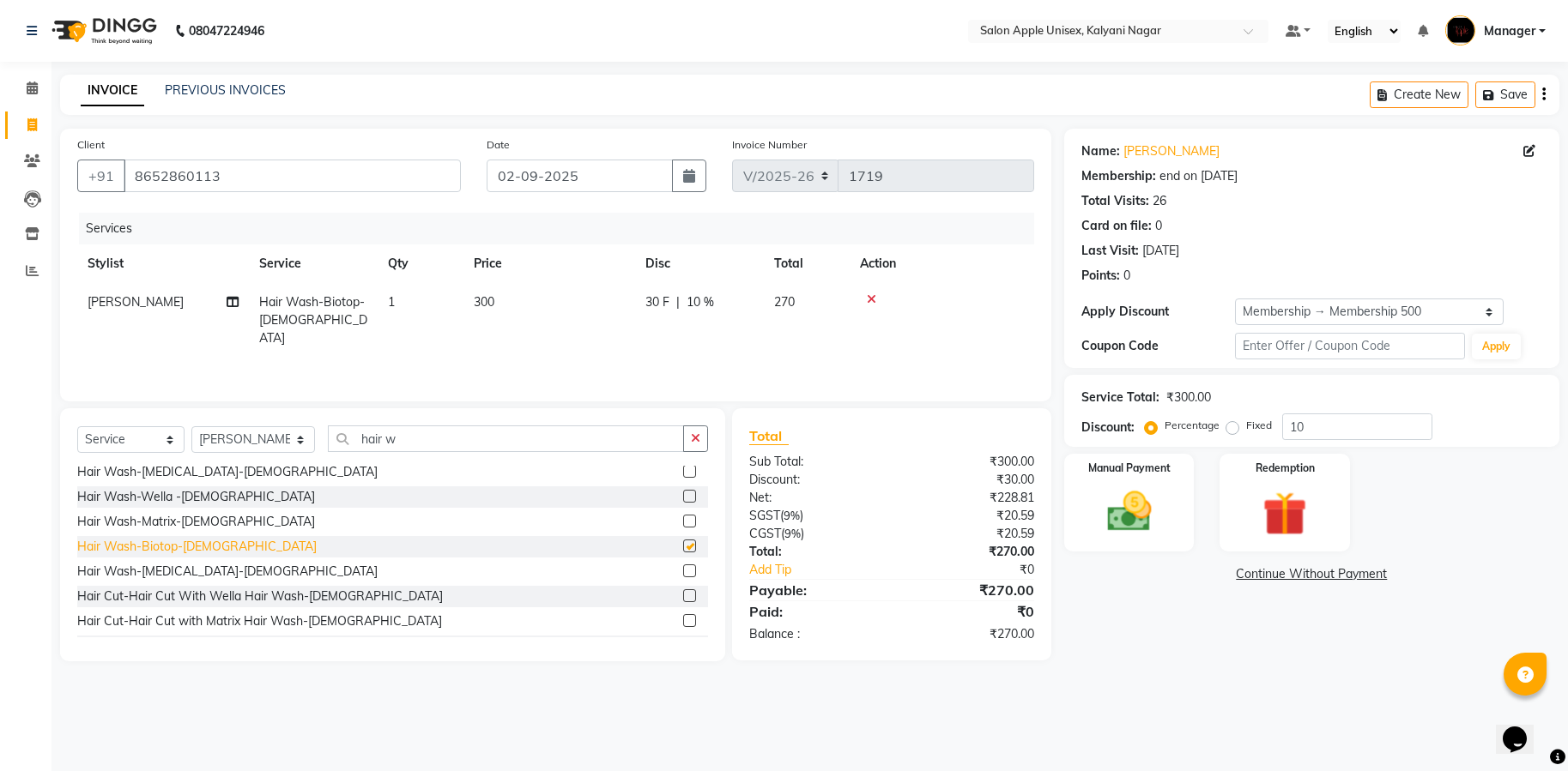
checkbox input "false"
click at [875, 300] on icon at bounding box center [872, 300] width 10 height 12
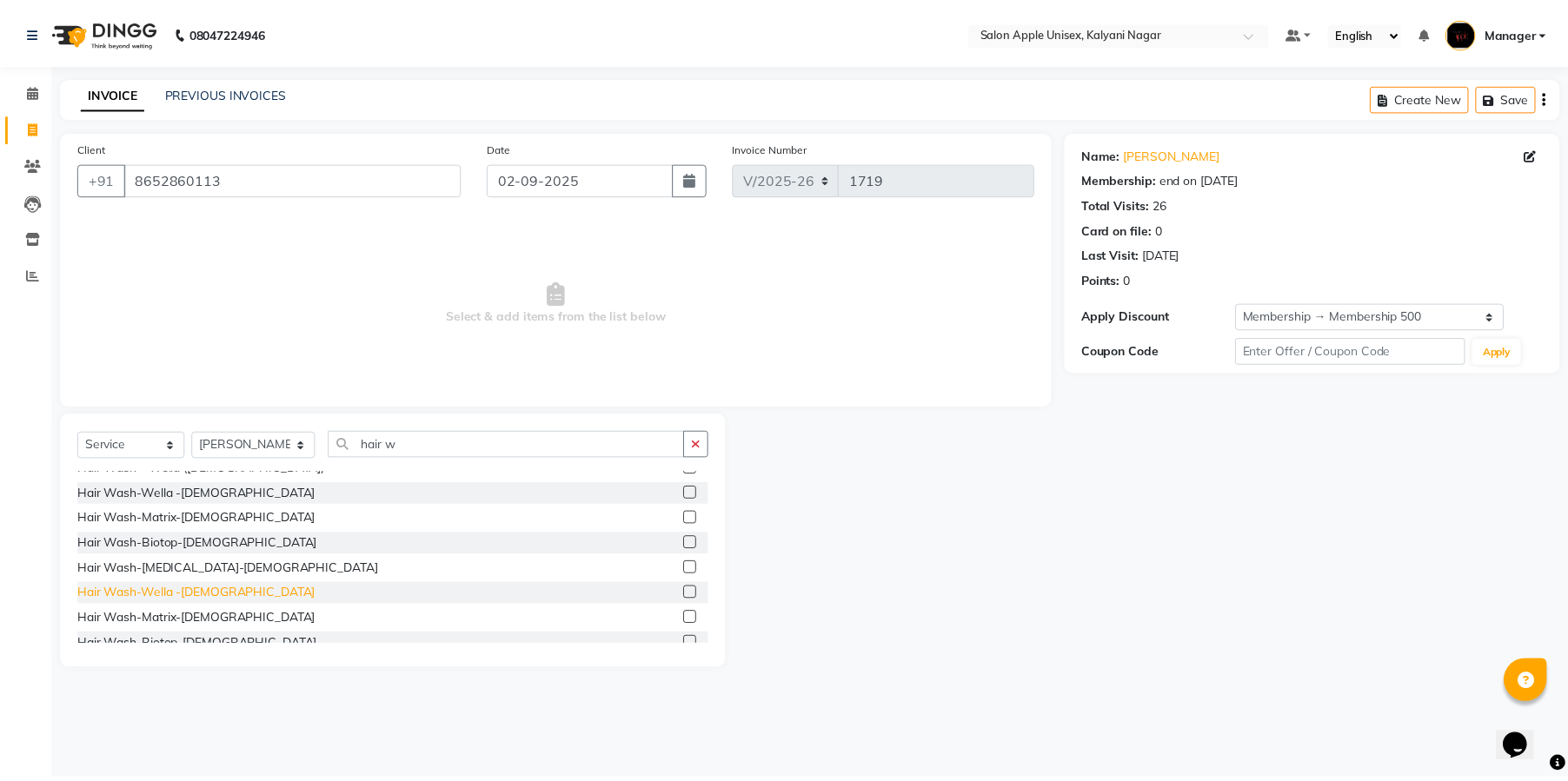
scroll to position [0, 0]
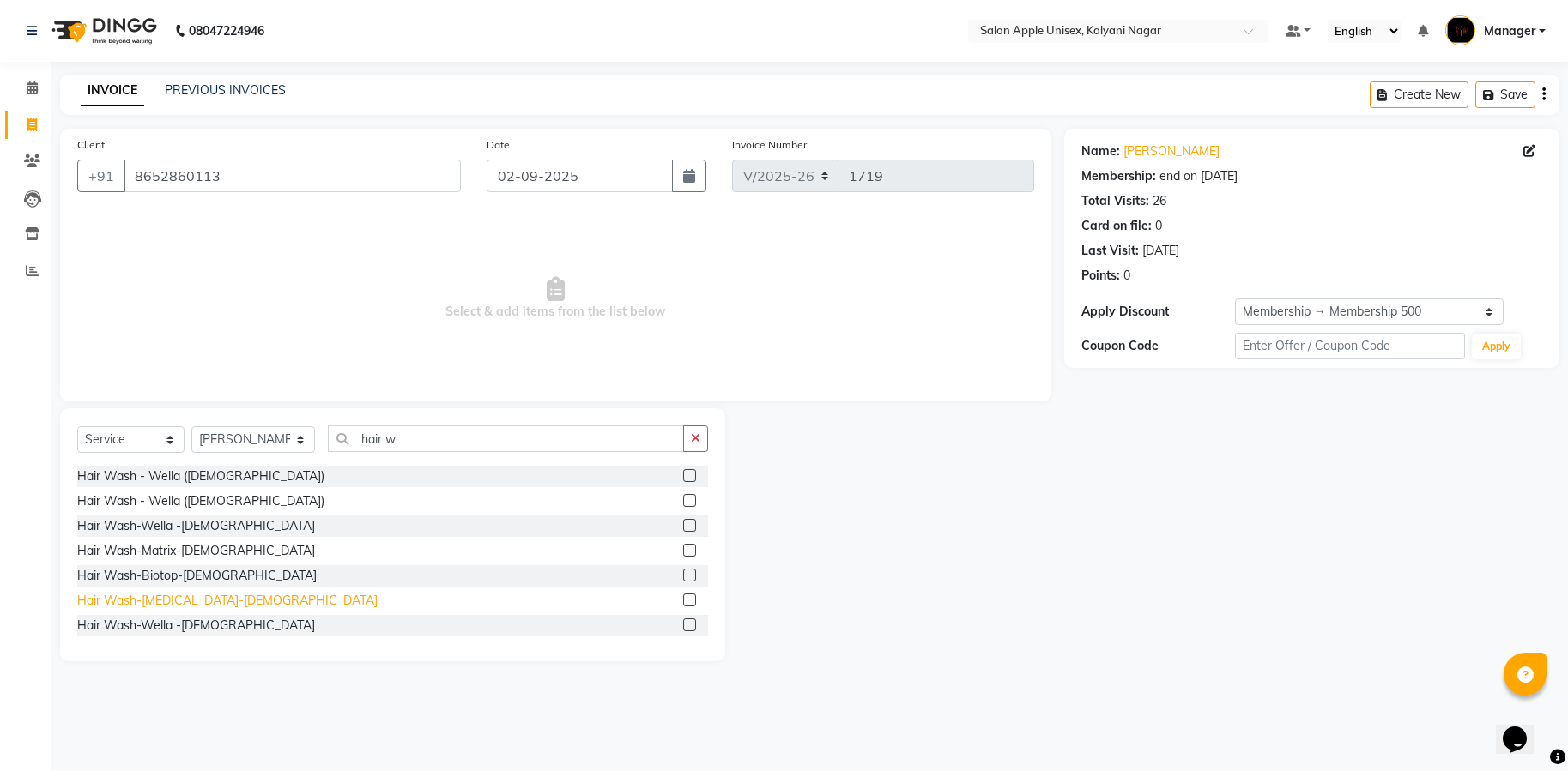
click at [187, 607] on div "Hair Wash-[MEDICAL_DATA]-[DEMOGRAPHIC_DATA]" at bounding box center [227, 601] width 301 height 18
checkbox input "false"
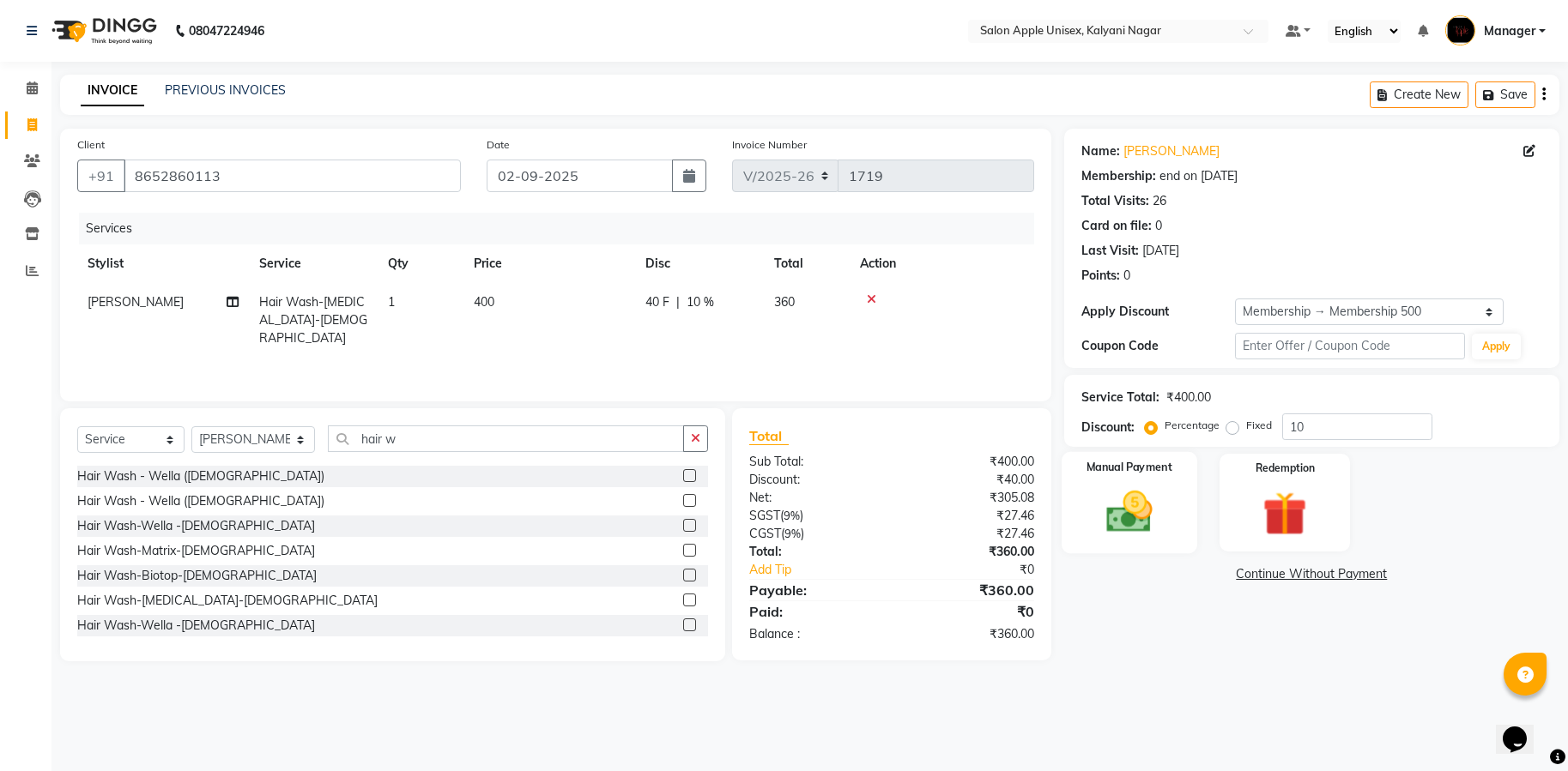
click at [1131, 516] on img at bounding box center [1129, 512] width 74 height 53
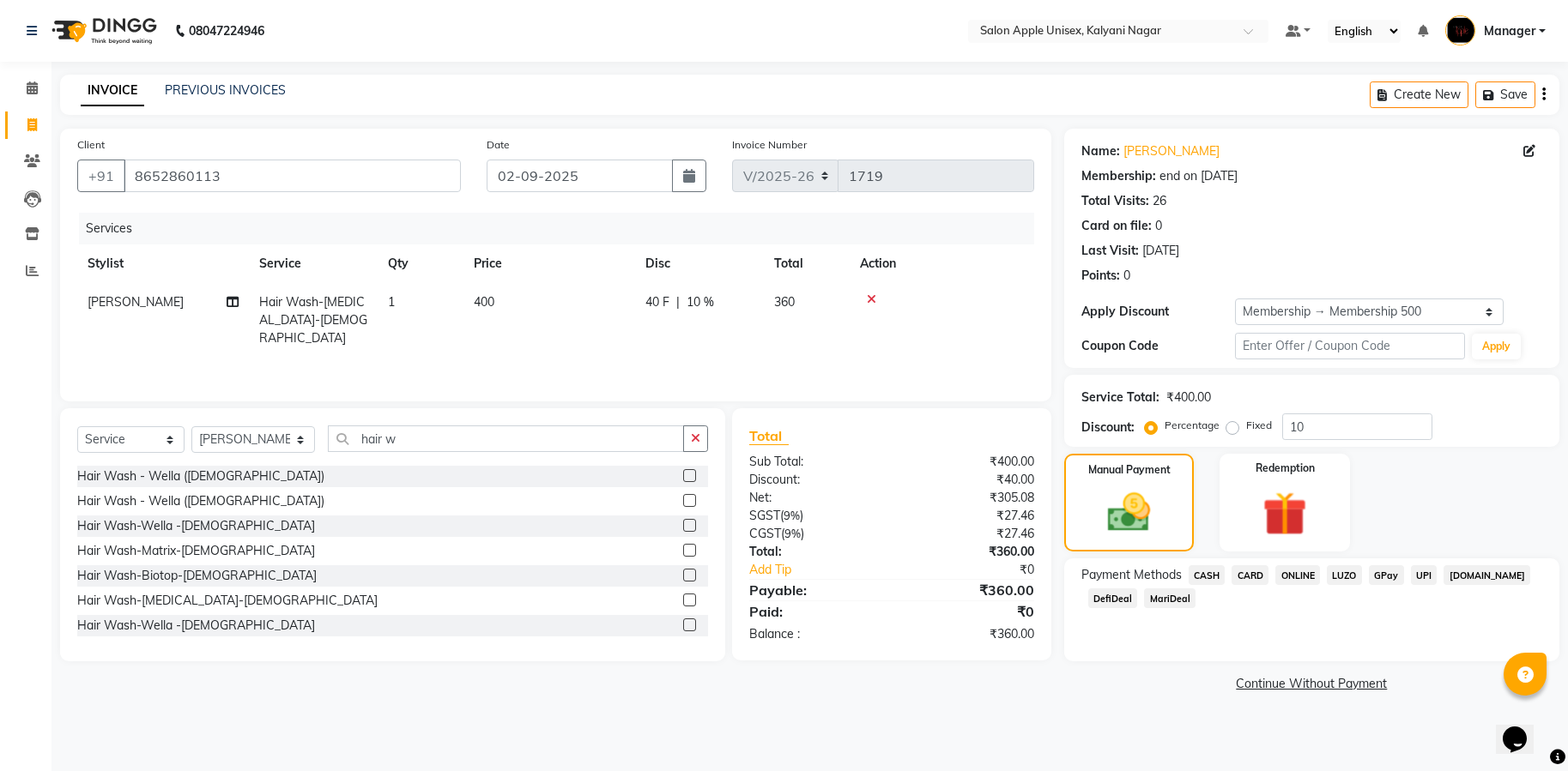
click at [1276, 577] on span "ONLINE" at bounding box center [1298, 575] width 45 height 20
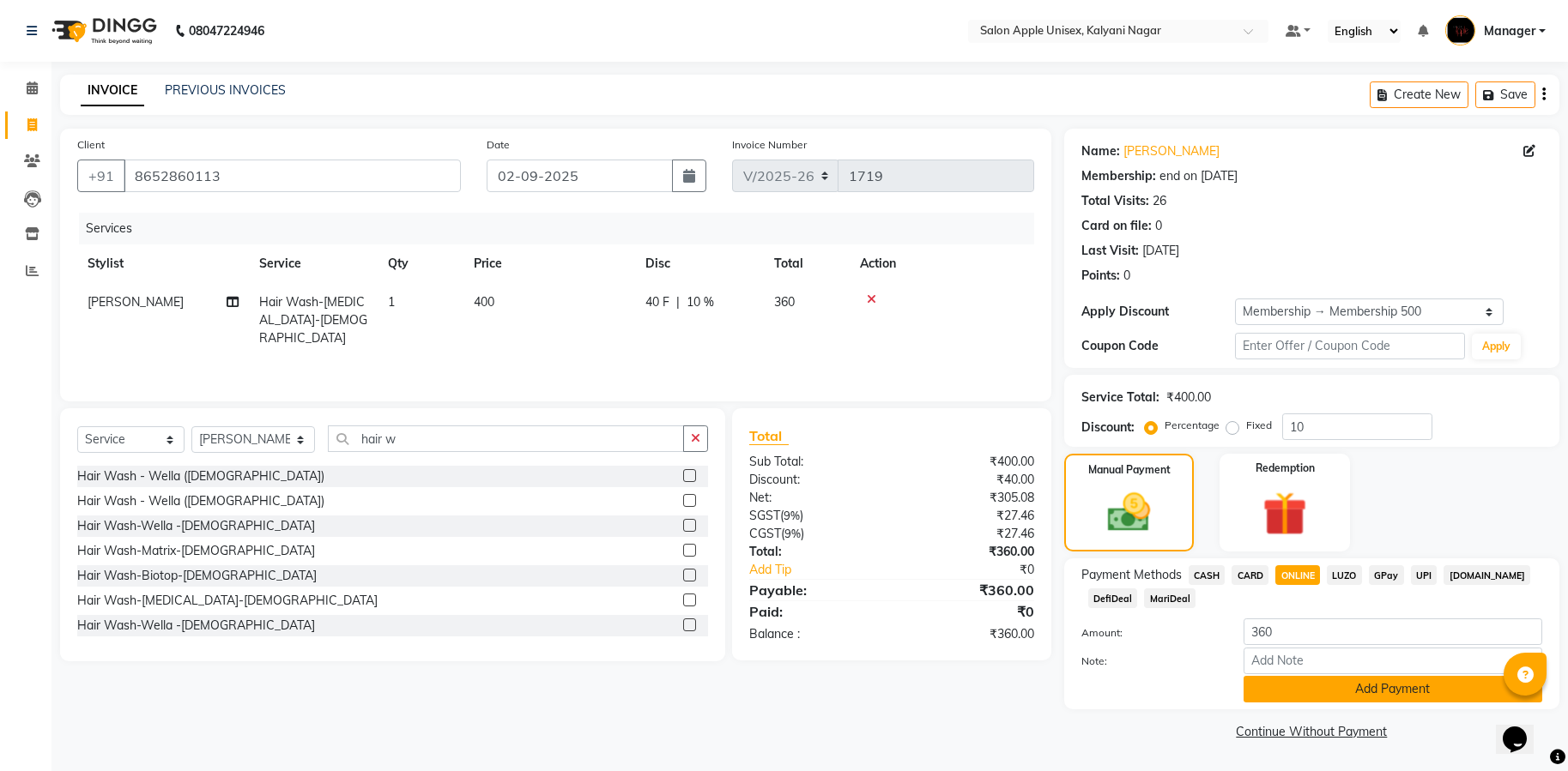
click at [1334, 681] on button "Add Payment" at bounding box center [1393, 689] width 299 height 26
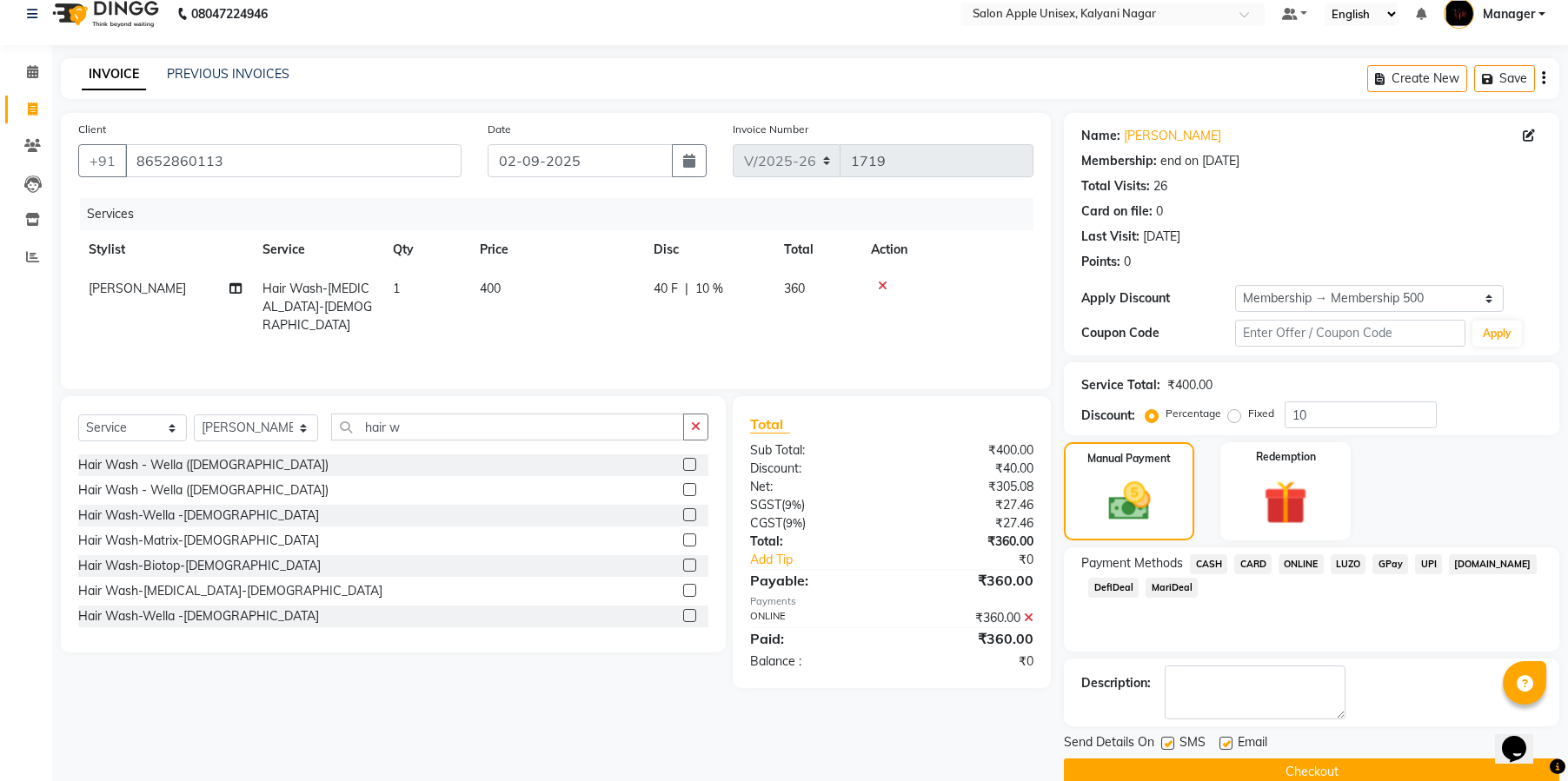
scroll to position [48, 0]
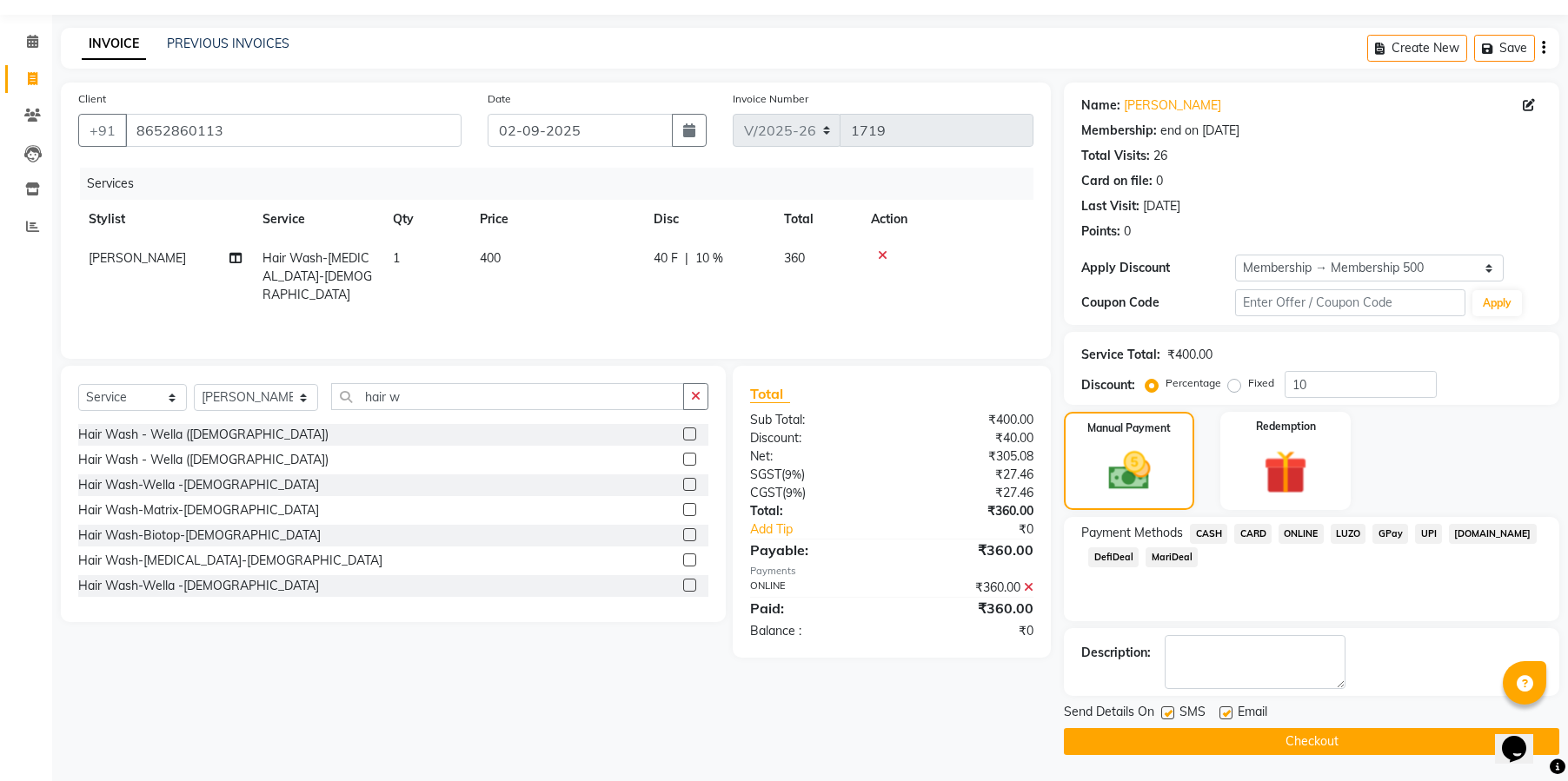
click at [1227, 707] on label at bounding box center [1226, 713] width 13 height 13
click at [1227, 709] on input "checkbox" at bounding box center [1225, 714] width 11 height 11
checkbox input "false"
click at [1172, 707] on label at bounding box center [1167, 713] width 13 height 13
click at [1172, 709] on input "checkbox" at bounding box center [1166, 714] width 11 height 11
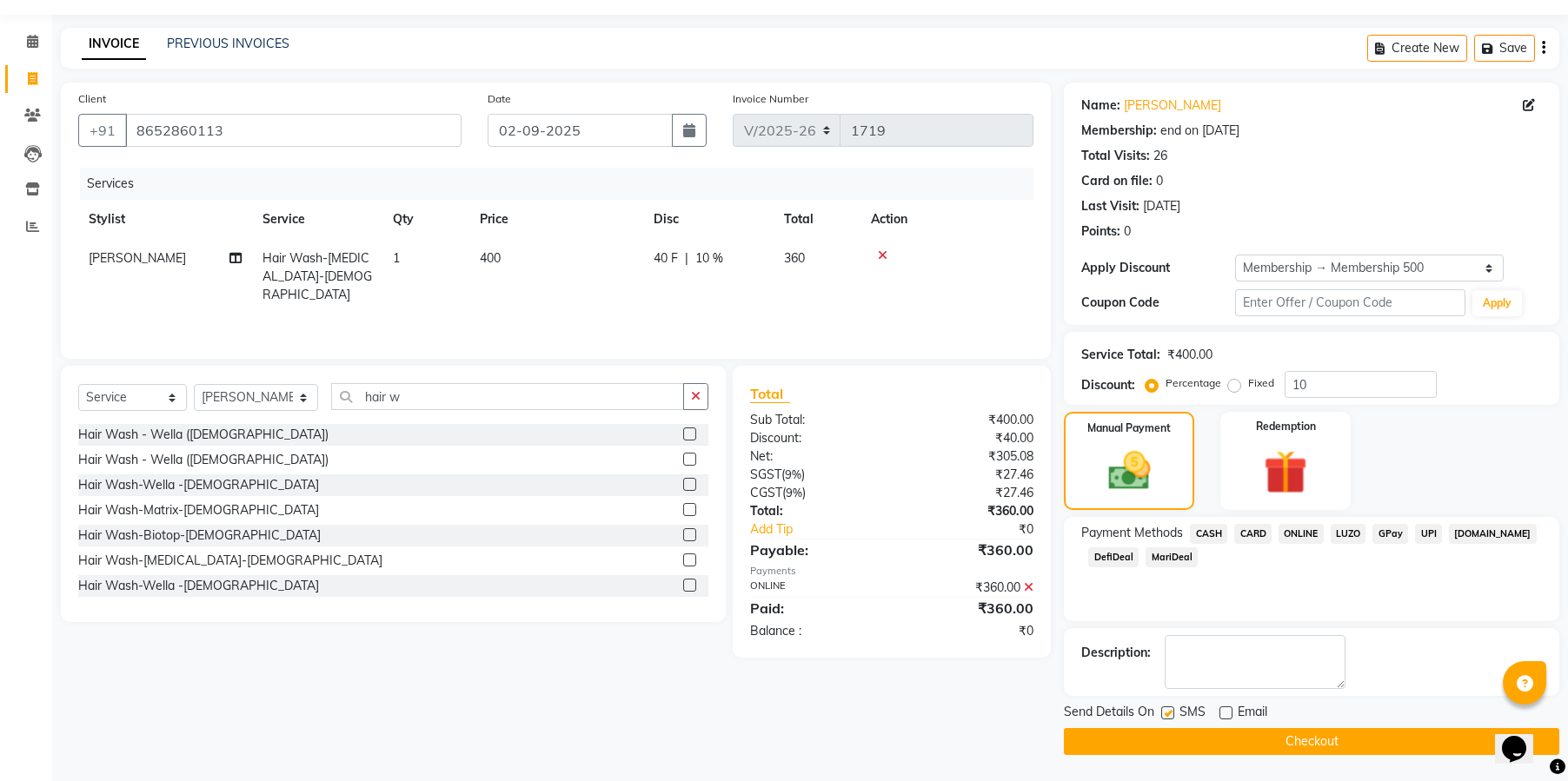
checkbox input "false"
click at [1307, 730] on button "Checkout" at bounding box center [1311, 741] width 495 height 27
